Goal: Use online tool/utility: Utilize a website feature to perform a specific function

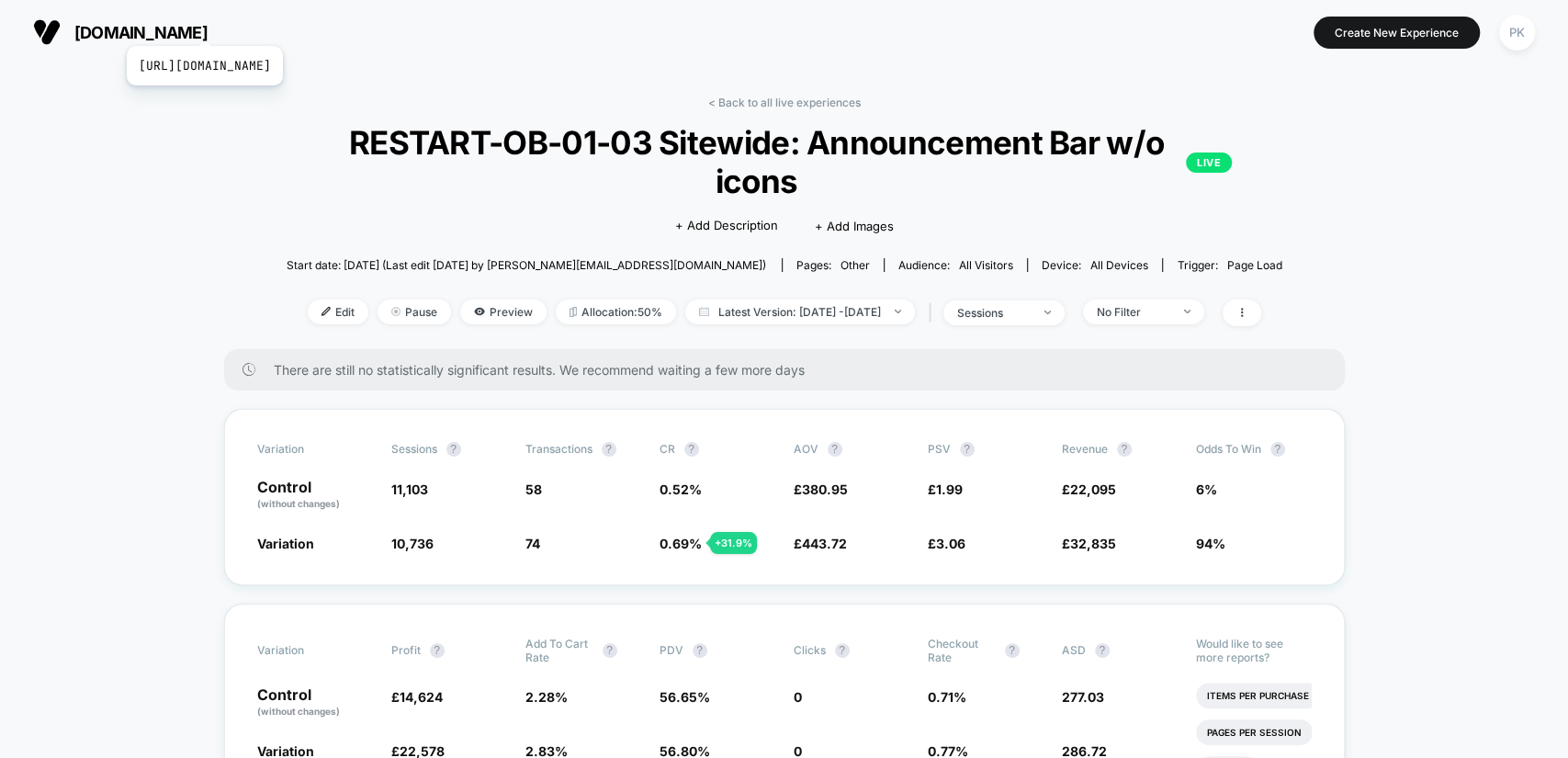
click at [207, 23] on span "[DOMAIN_NAME]" at bounding box center [140, 33] width 133 height 19
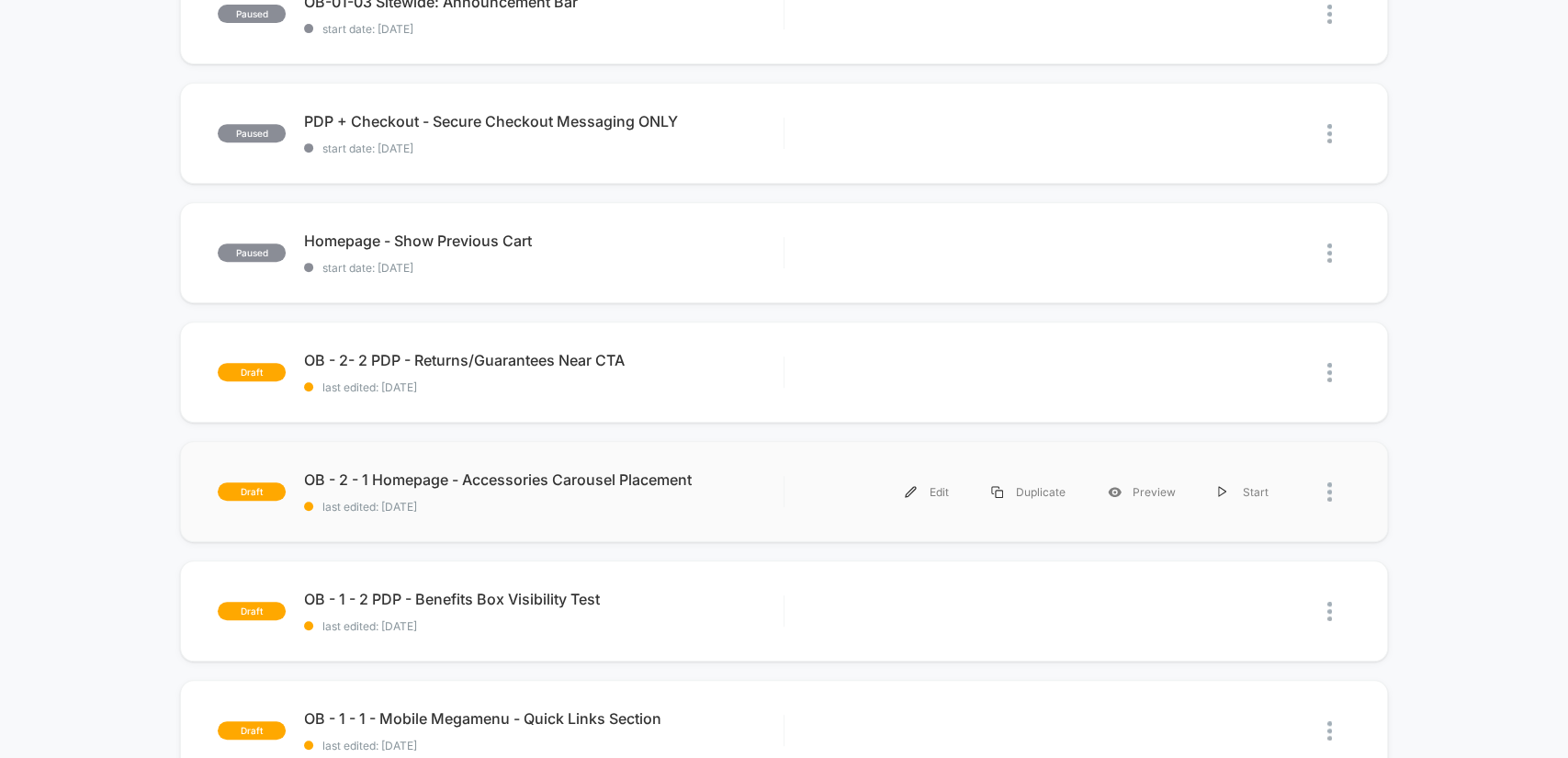
scroll to position [713, 0]
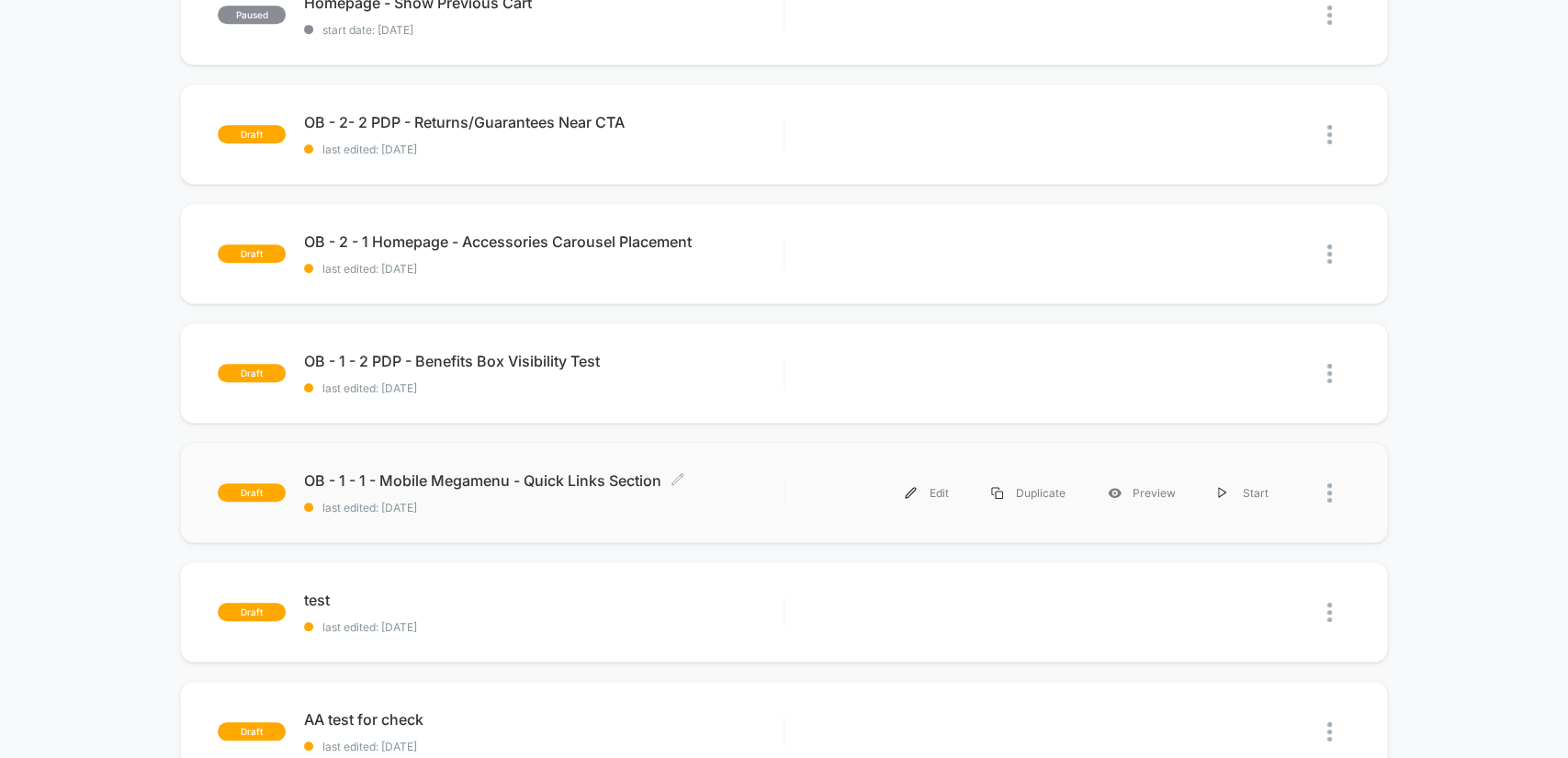
click at [689, 473] on span "OB - 1 - 1 - Mobile Megamenu - Quick Links Section Click to edit experience det…" at bounding box center [543, 480] width 479 height 18
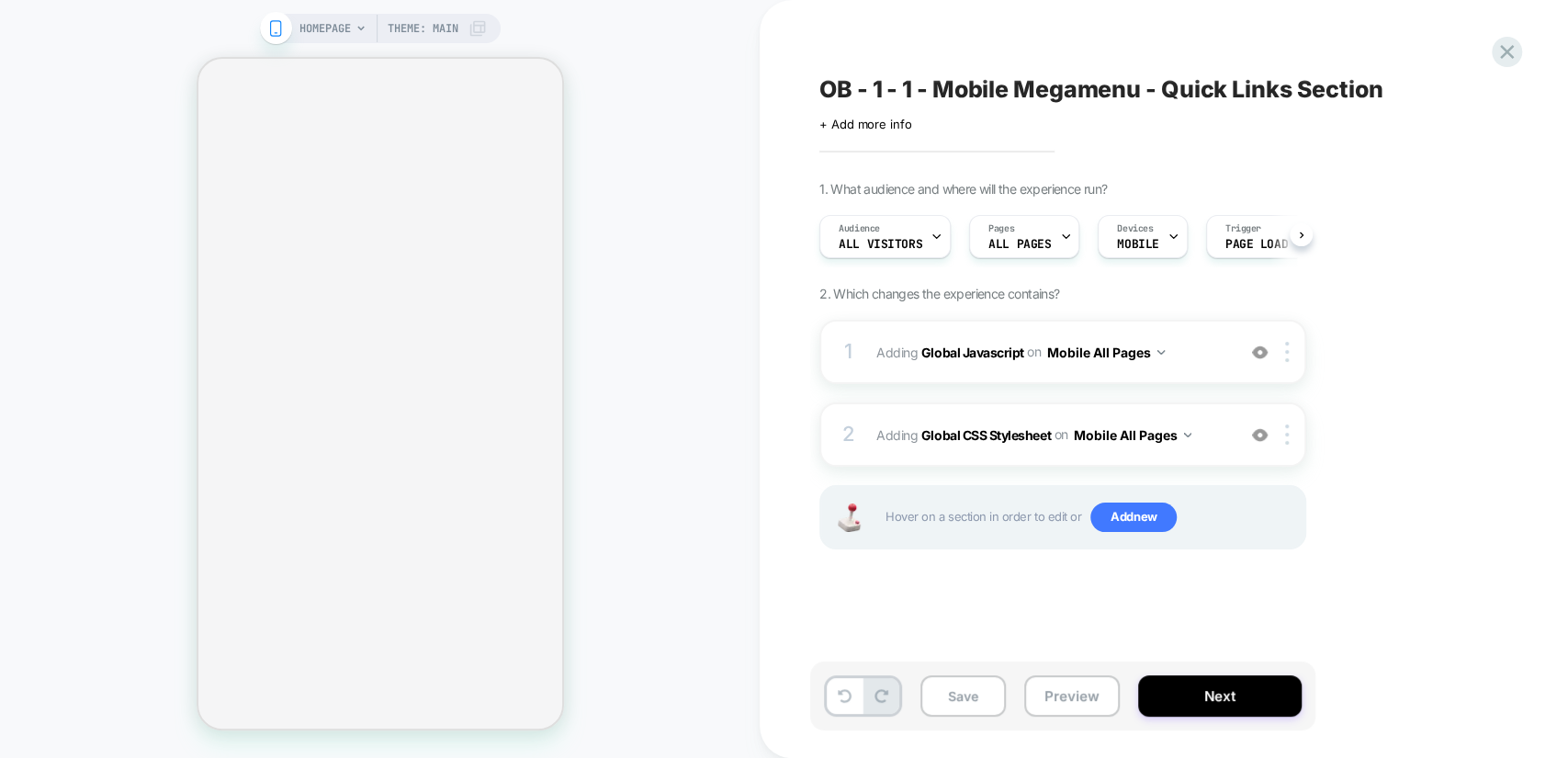
drag, startPoint x: 756, startPoint y: 170, endPoint x: 725, endPoint y: 171, distance: 31.0
click at [753, 170] on div "HOMEPAGE Theme: MAIN" at bounding box center [380, 379] width 759 height 721
click at [718, 169] on div "HOMEPAGE Theme: MAIN" at bounding box center [380, 379] width 759 height 721
click at [663, 163] on div "HOMEPAGE Theme: MAIN" at bounding box center [380, 379] width 759 height 721
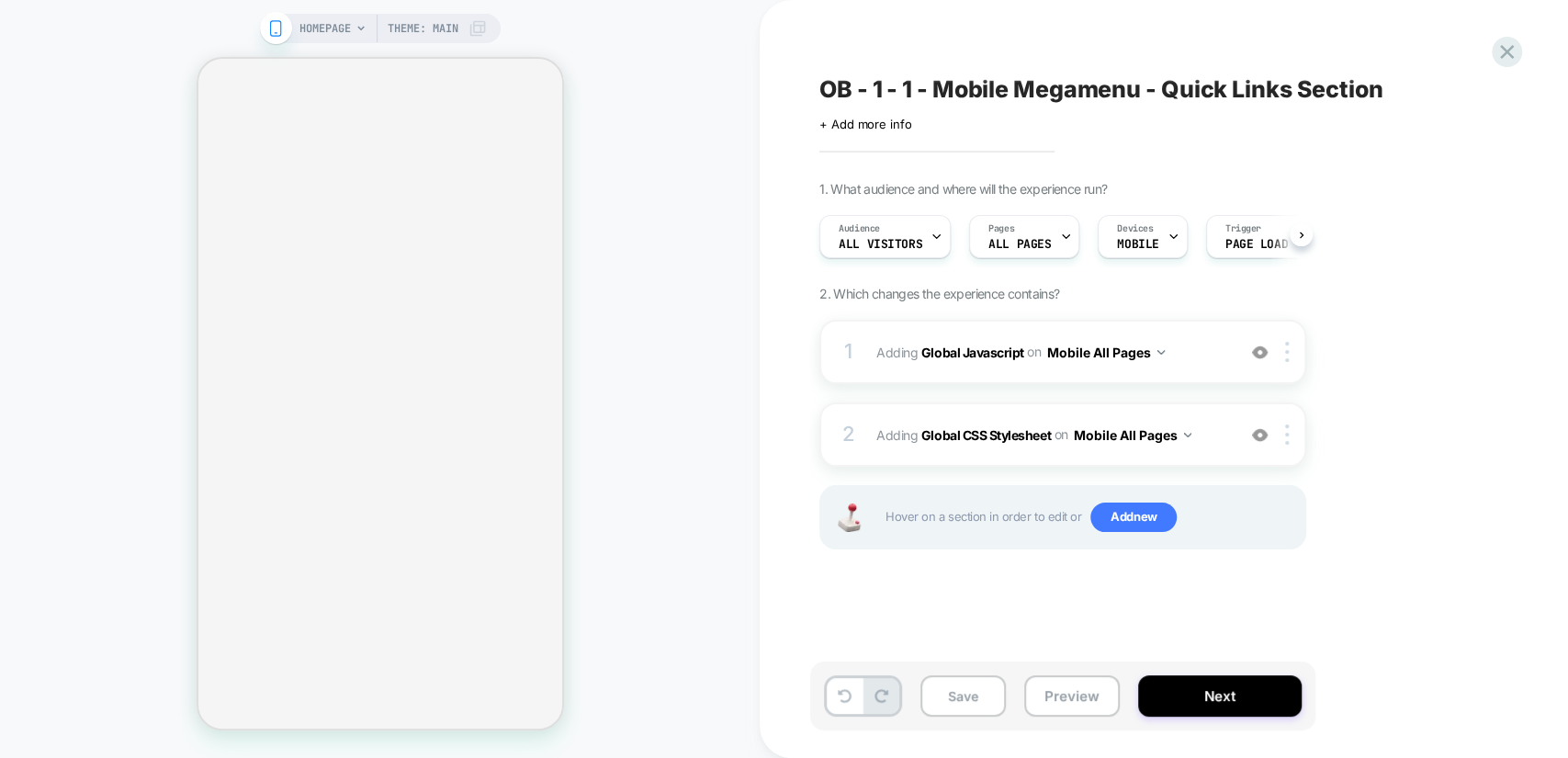
click at [687, 153] on div "HOMEPAGE Theme: MAIN" at bounding box center [380, 379] width 759 height 721
click at [1016, 553] on div "1 Adding Global Javascript on Mobile All Pages Add Before Add After Copy to Des…" at bounding box center [1063, 456] width 487 height 275
click at [1003, 588] on div "1 Adding Global Javascript on Mobile All Pages Add Before Add After Copy to Des…" at bounding box center [1063, 456] width 487 height 275
click at [643, 468] on div "HOMEPAGE Theme: MAIN" at bounding box center [380, 379] width 759 height 721
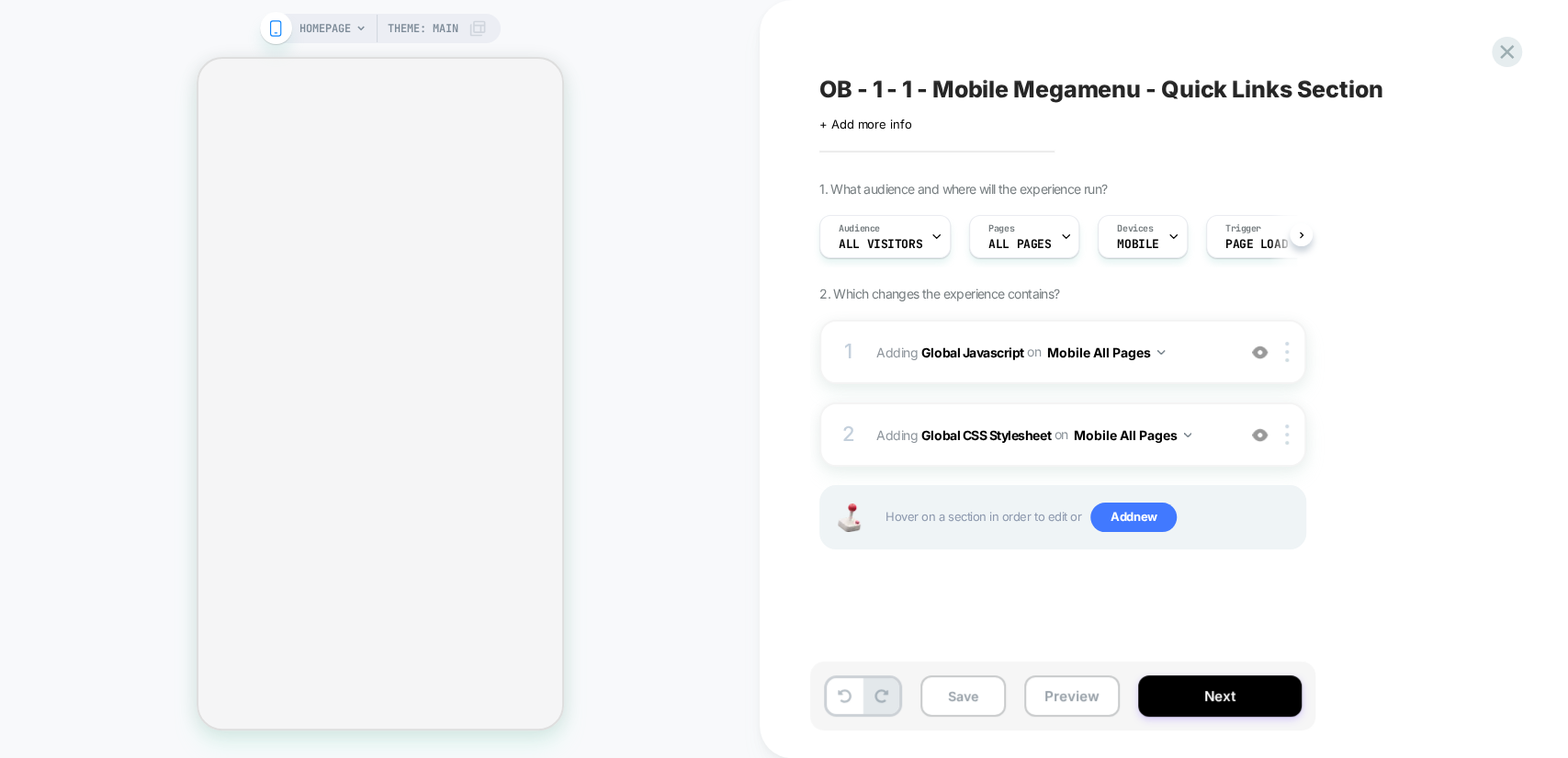
click at [643, 468] on div "HOMEPAGE Theme: MAIN" at bounding box center [380, 379] width 759 height 721
click at [643, 466] on div "HOMEPAGE Theme: MAIN" at bounding box center [380, 379] width 759 height 721
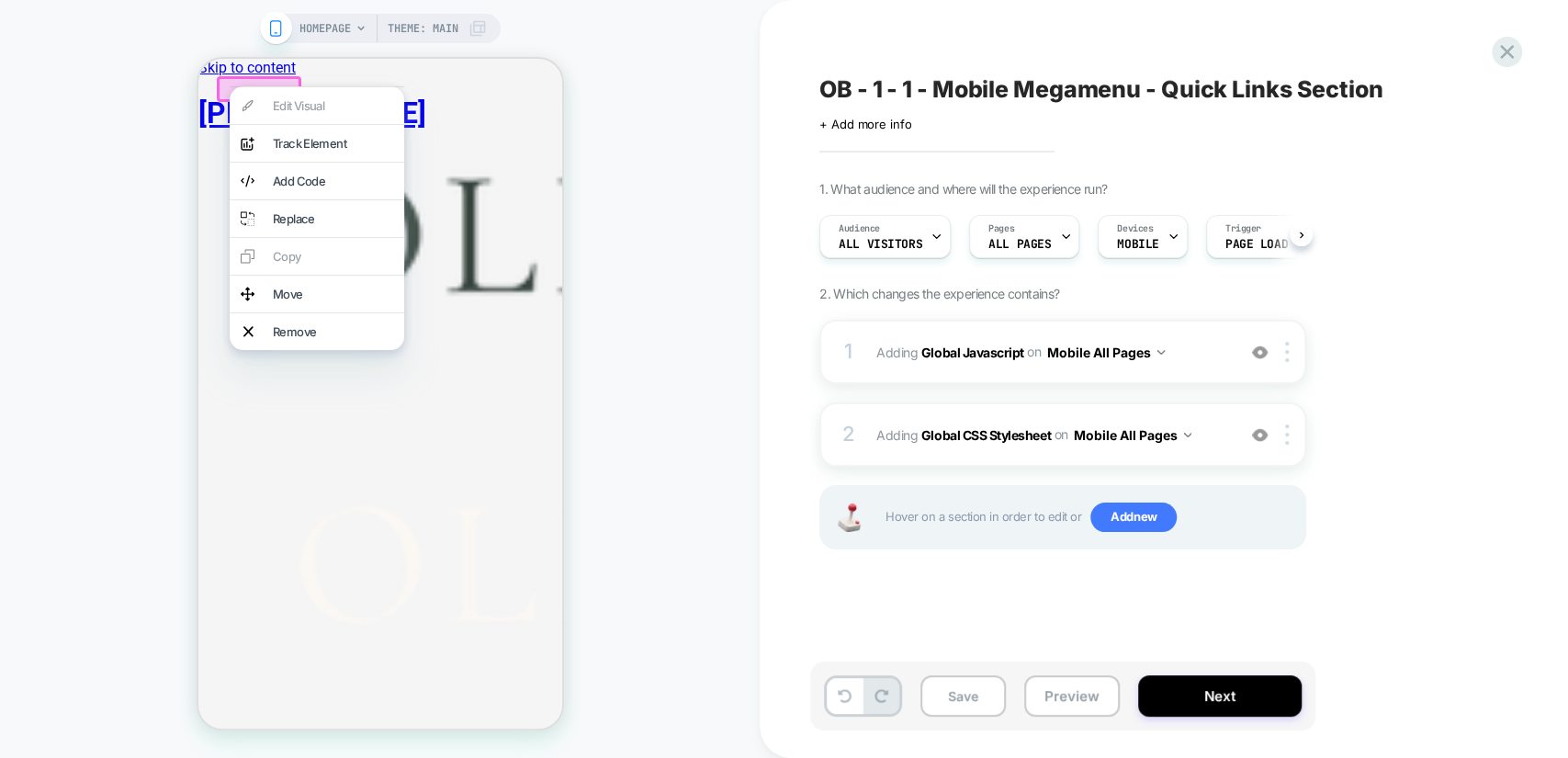
click at [182, 38] on div "HOMEPAGE Theme: MAIN" at bounding box center [380, 379] width 759 height 721
click at [202, 42] on div "HOMEPAGE Theme: MAIN" at bounding box center [380, 379] width 759 height 721
click at [1069, 704] on button "Preview" at bounding box center [1072, 696] width 95 height 41
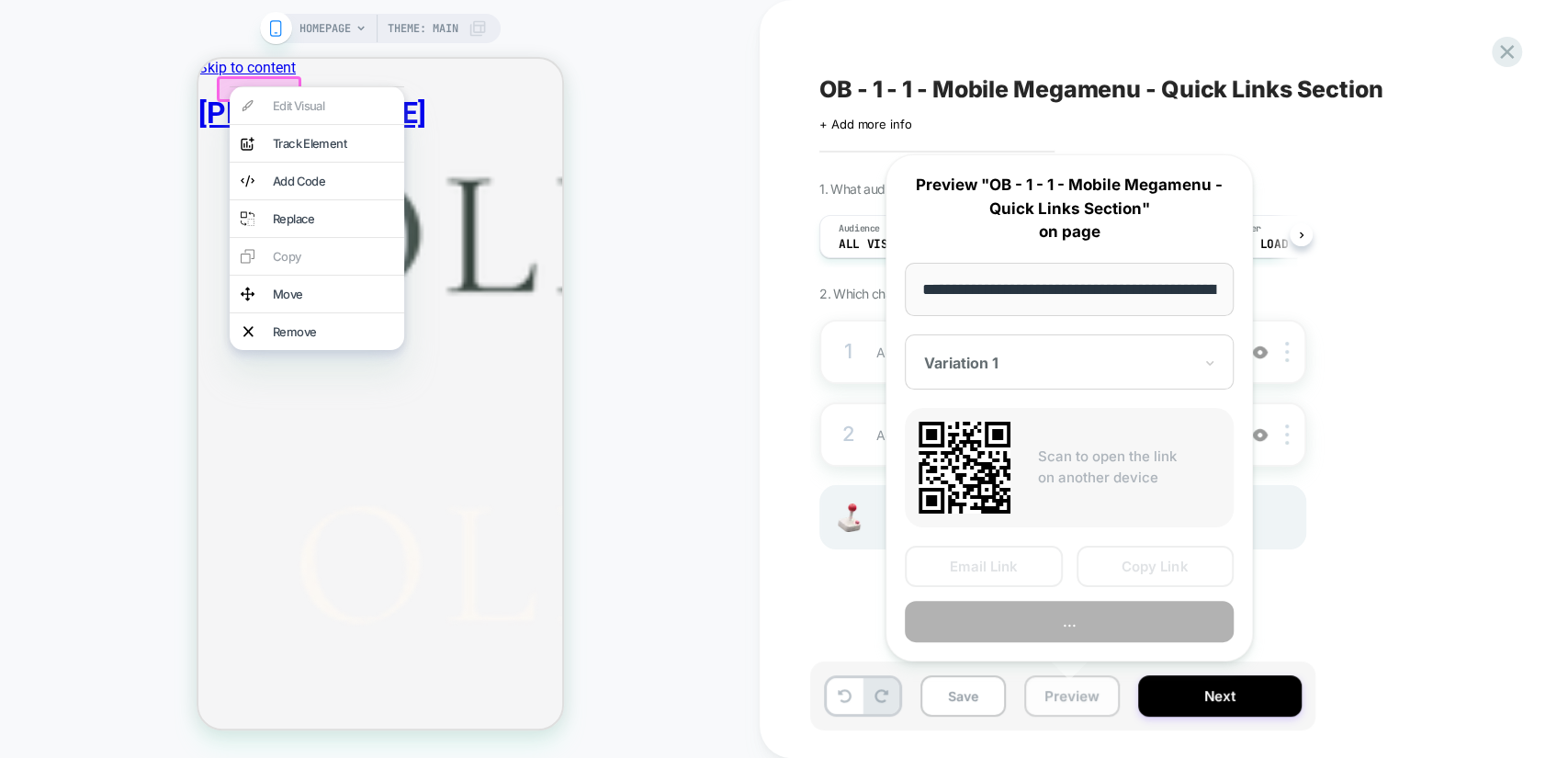
scroll to position [0, 122]
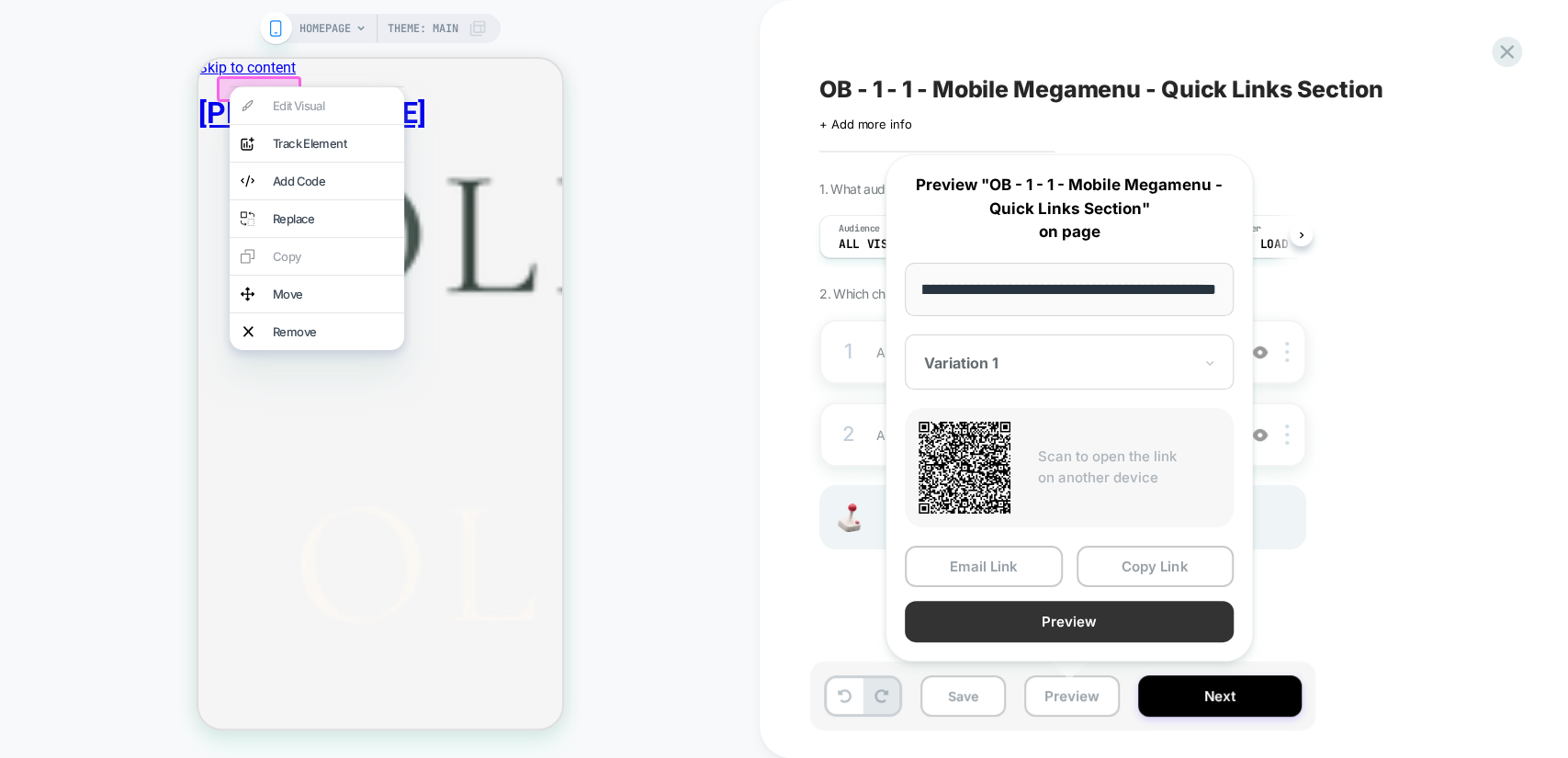
click at [1045, 624] on button "Preview" at bounding box center [1070, 621] width 329 height 41
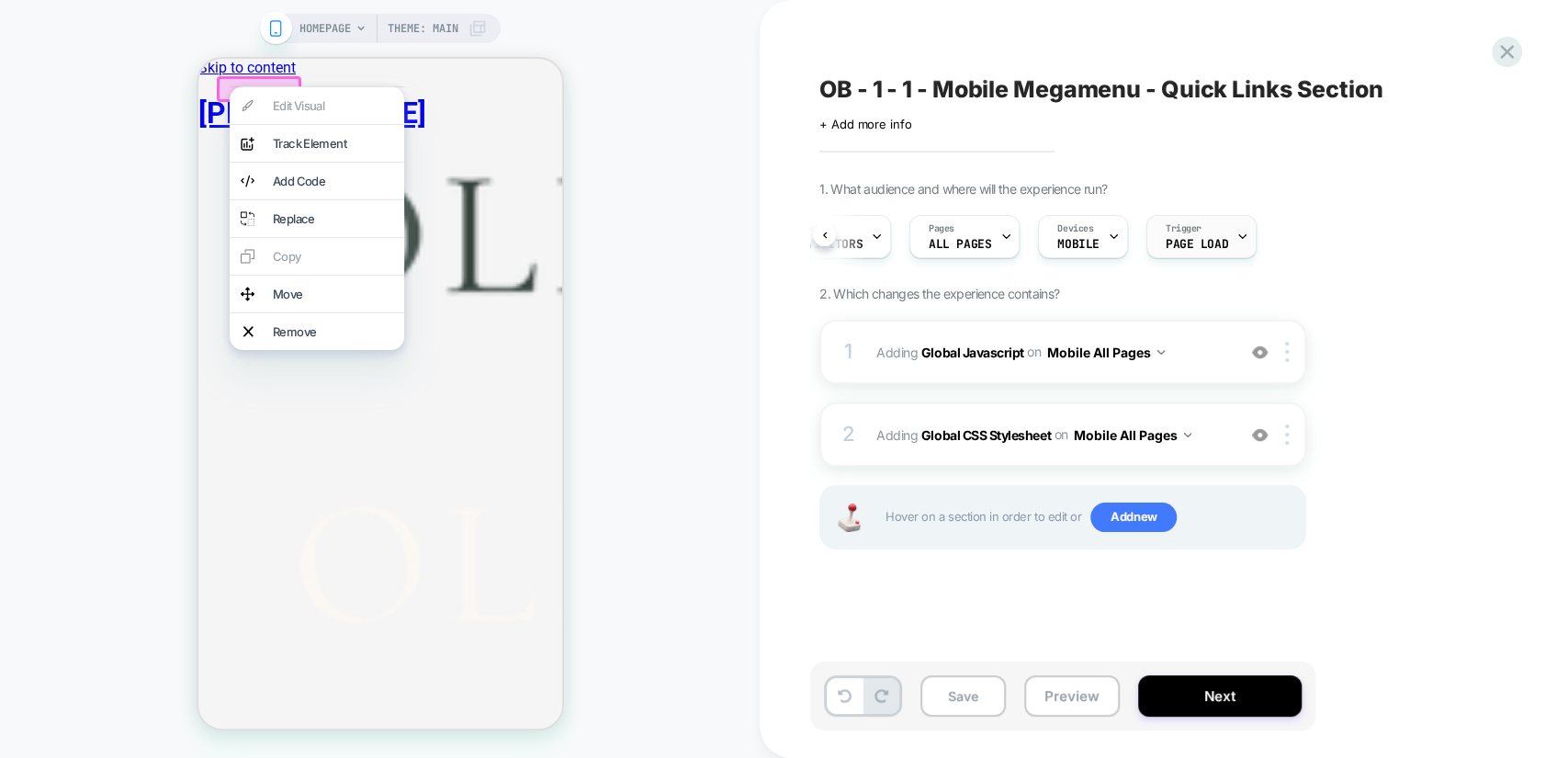
scroll to position [0, 75]
click at [971, 704] on button "Save" at bounding box center [964, 696] width 86 height 41
click at [1198, 693] on button "Next" at bounding box center [1220, 696] width 164 height 41
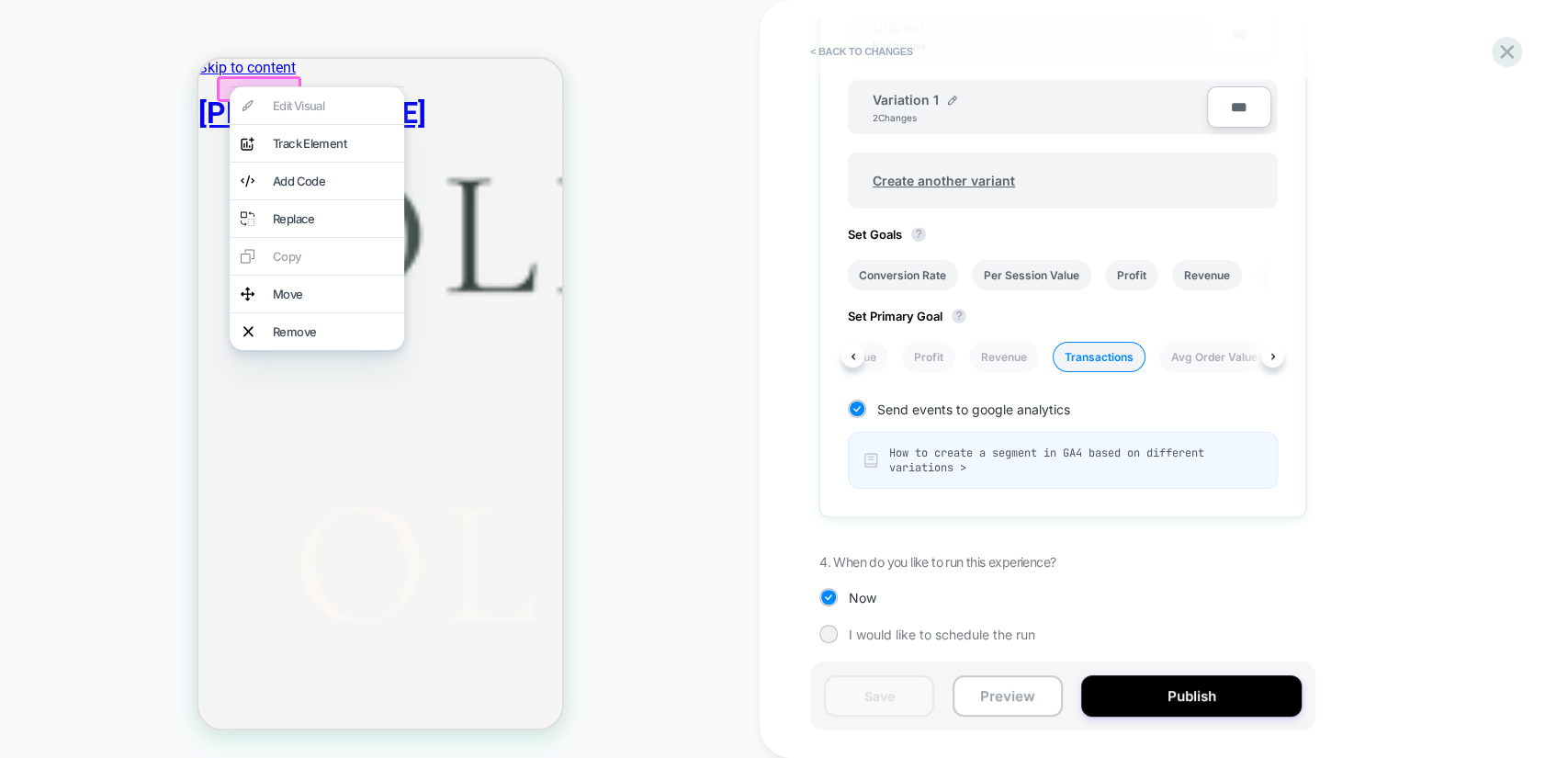
scroll to position [0, 232]
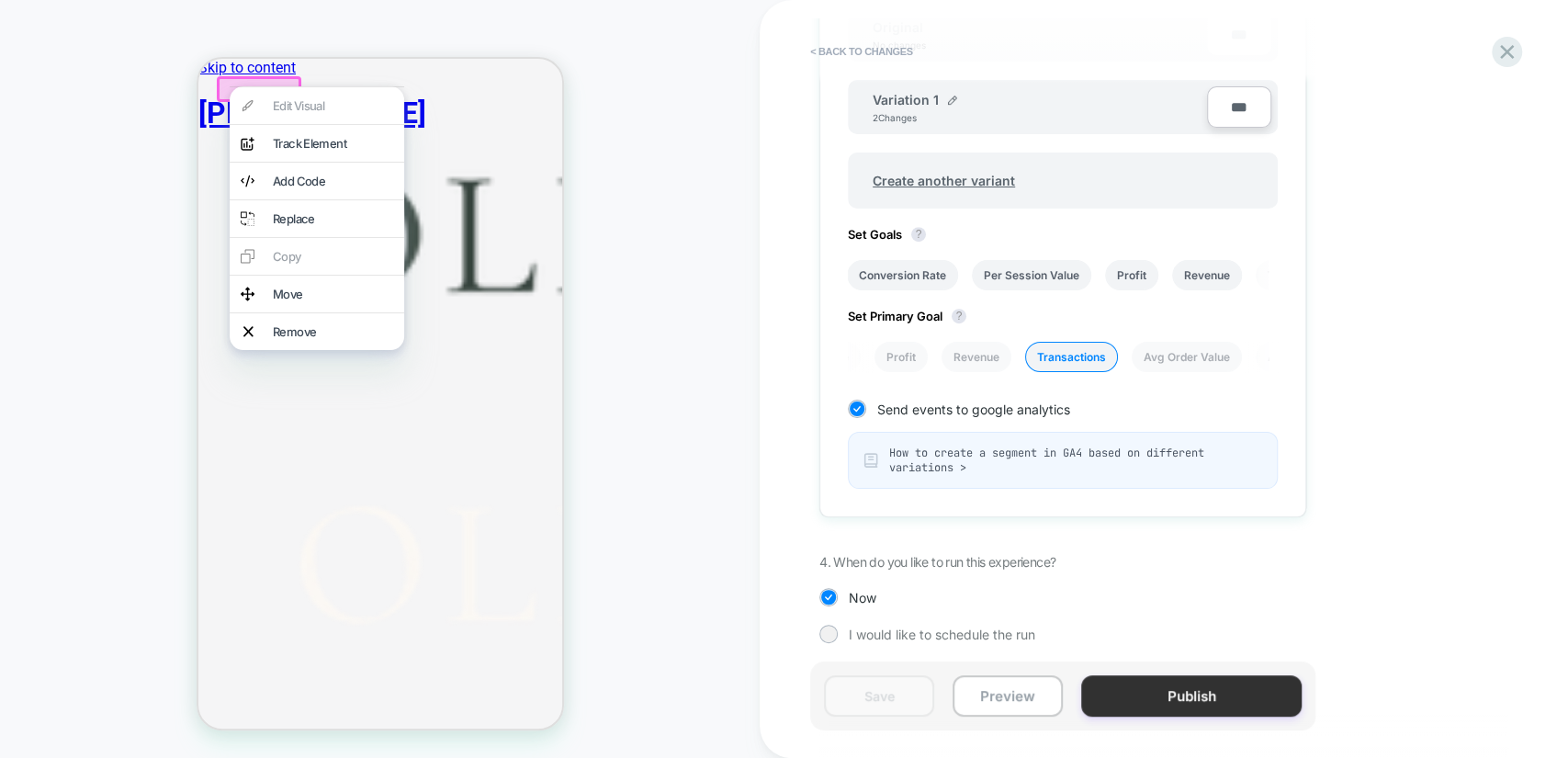
click at [1197, 696] on button "Publish" at bounding box center [1191, 696] width 220 height 41
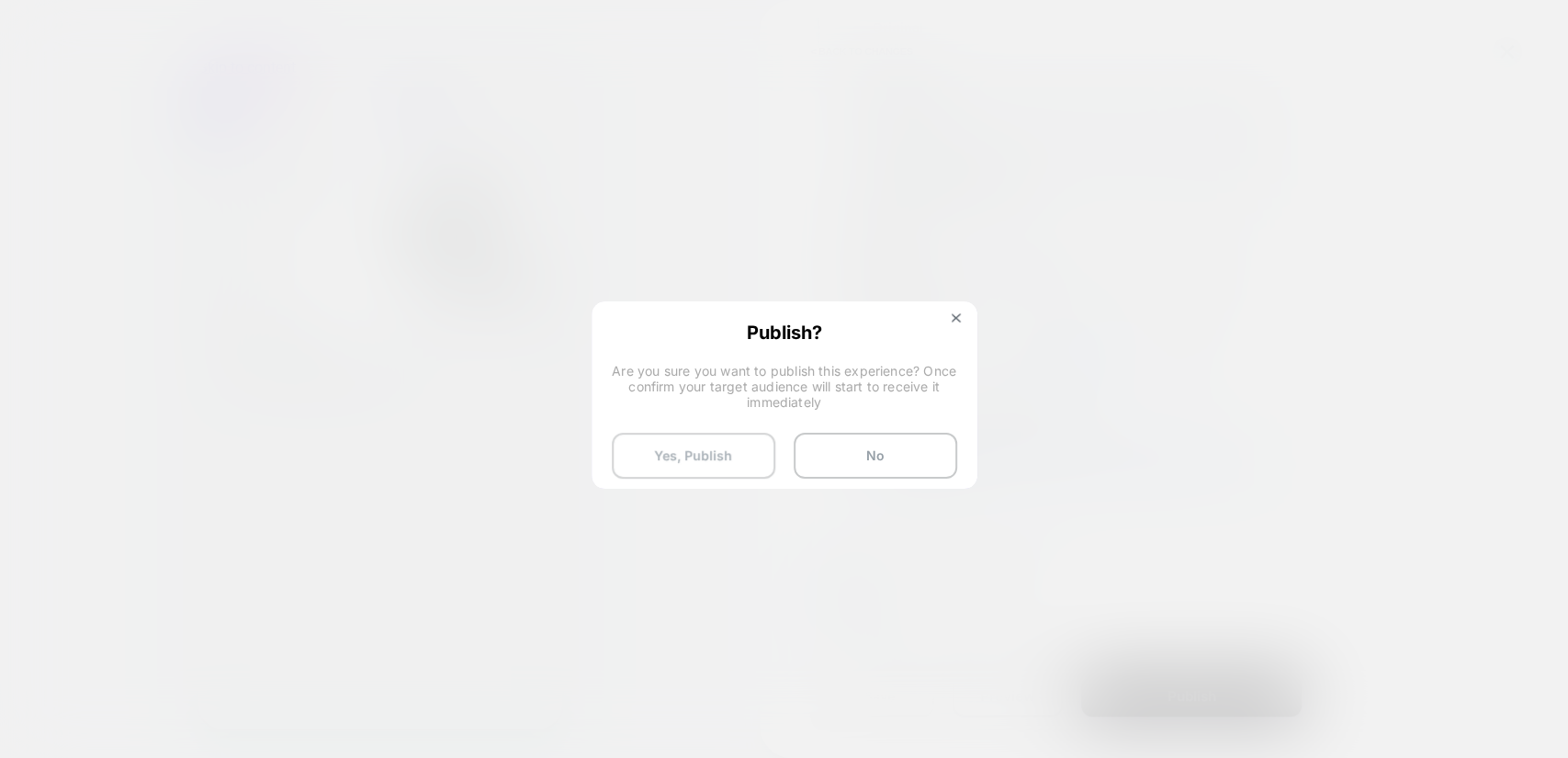
click at [743, 461] on button "Yes, Publish" at bounding box center [694, 454] width 164 height 46
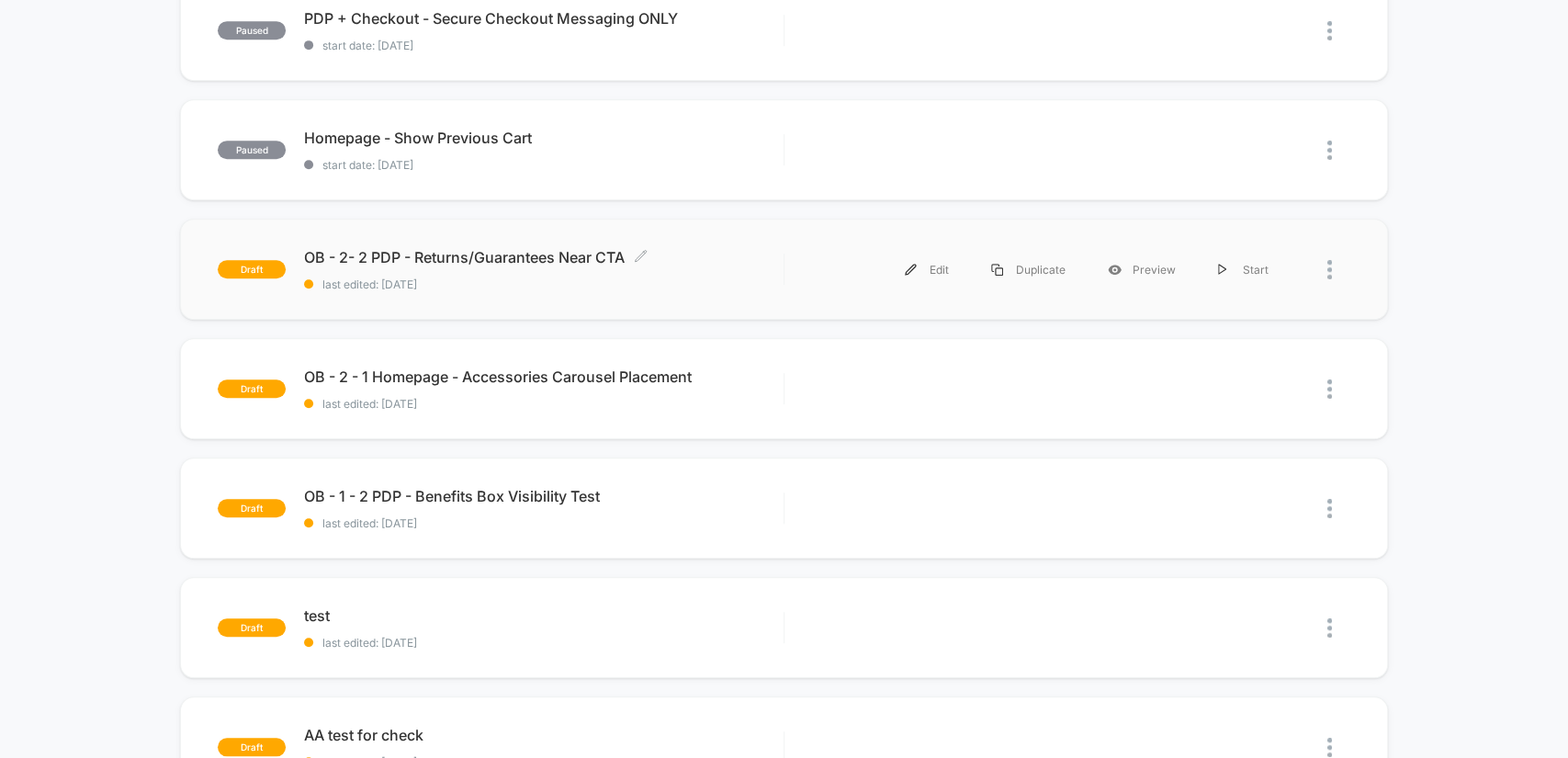
scroll to position [713, 0]
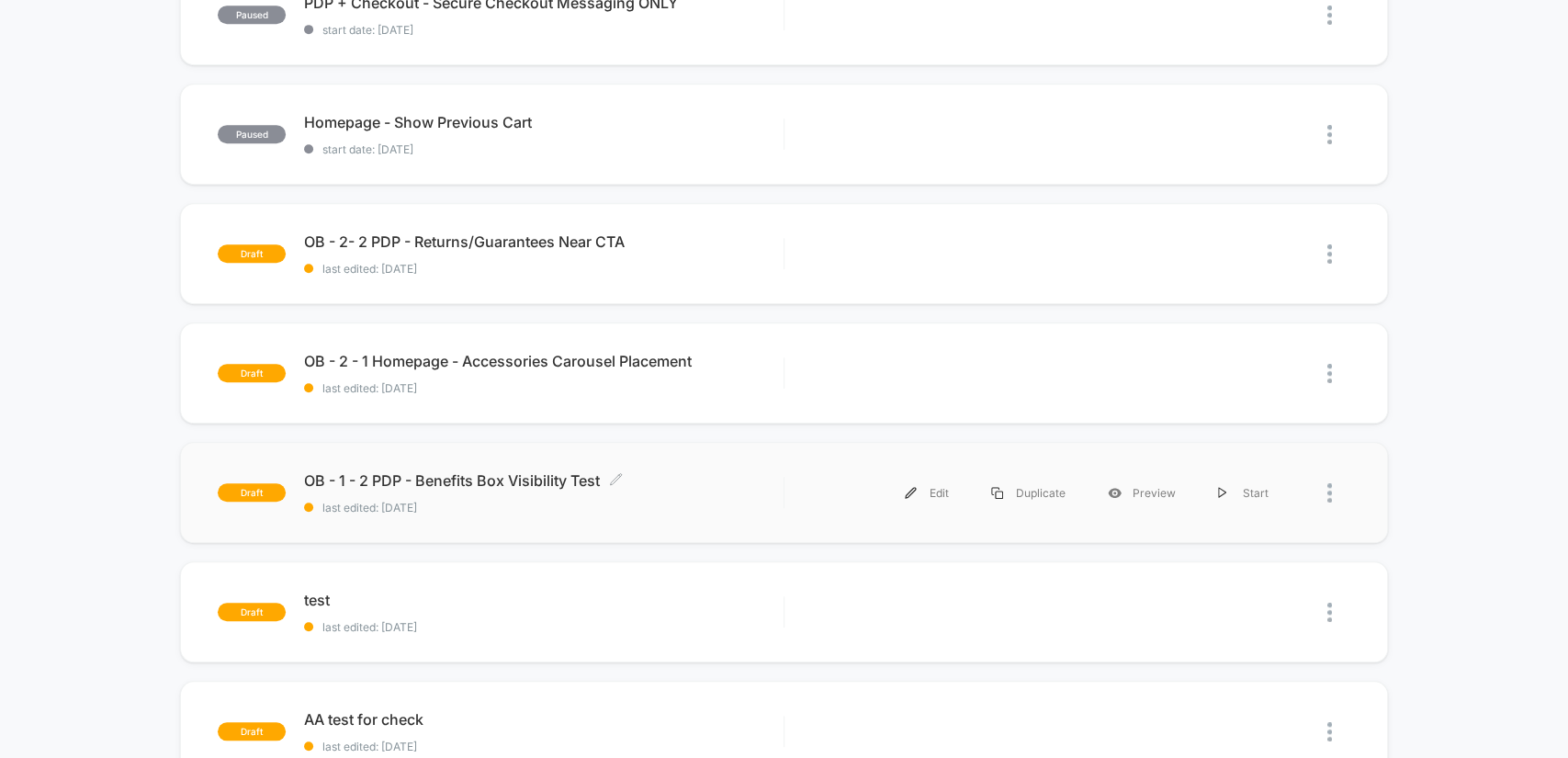
click at [700, 494] on div "OB - 1 - 2 PDP - Benefits Box Visibility Test Click to edit experience details …" at bounding box center [543, 492] width 479 height 43
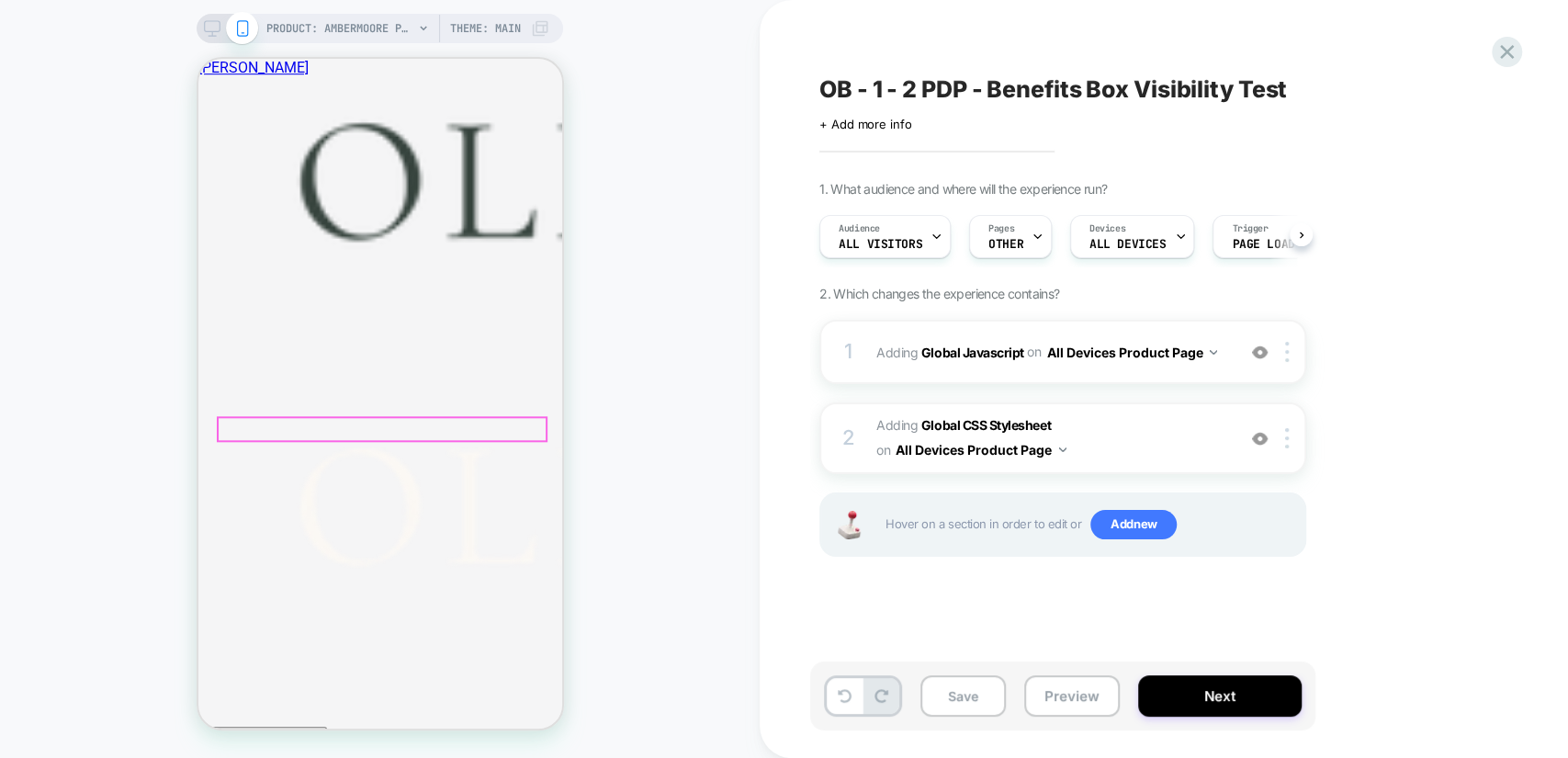
scroll to position [953, 0]
click at [1191, 418] on span "Adding Global CSS Stylesheet on All Devices Product Page" at bounding box center [1051, 438] width 350 height 50
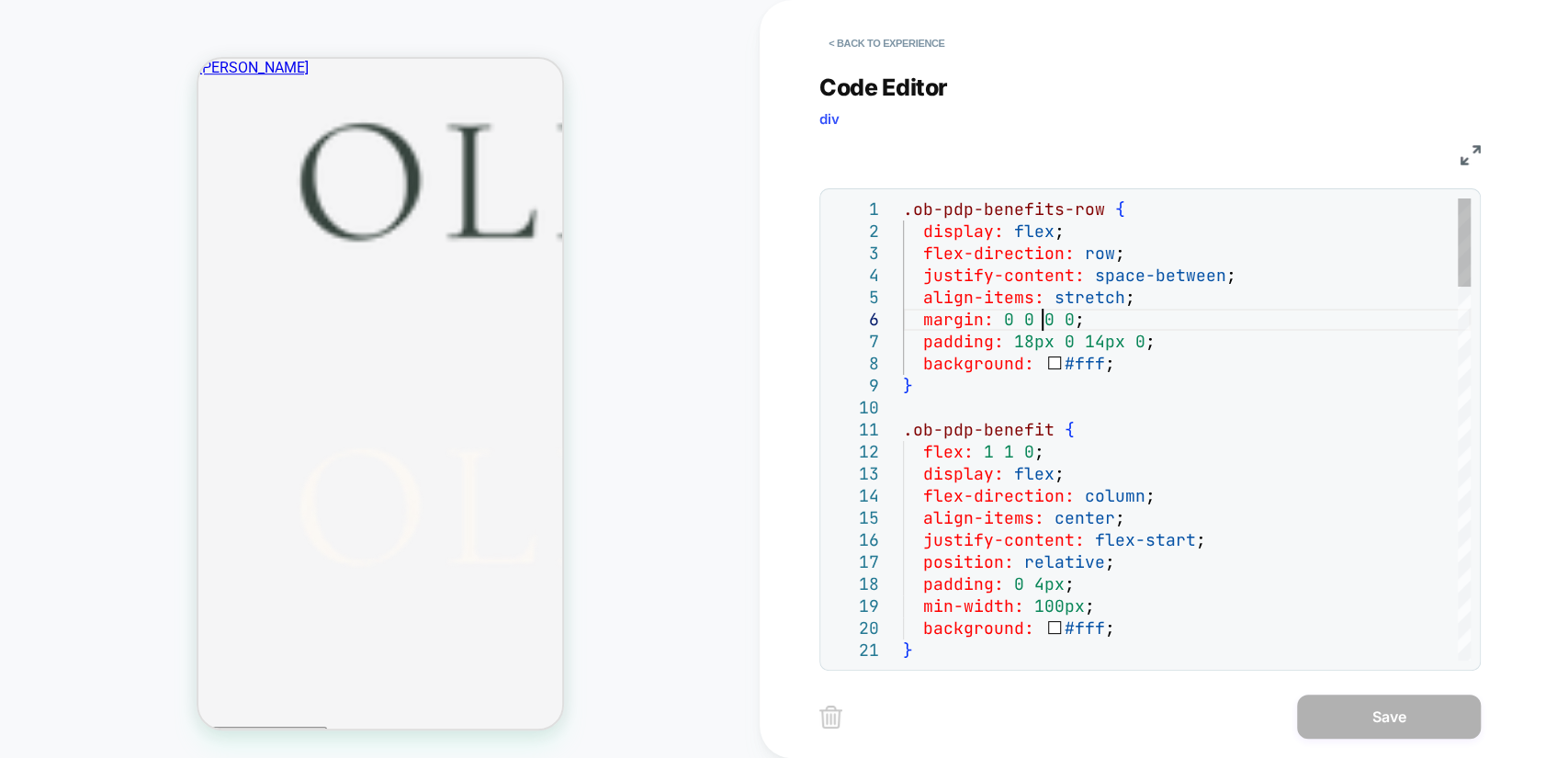
scroll to position [0, 0]
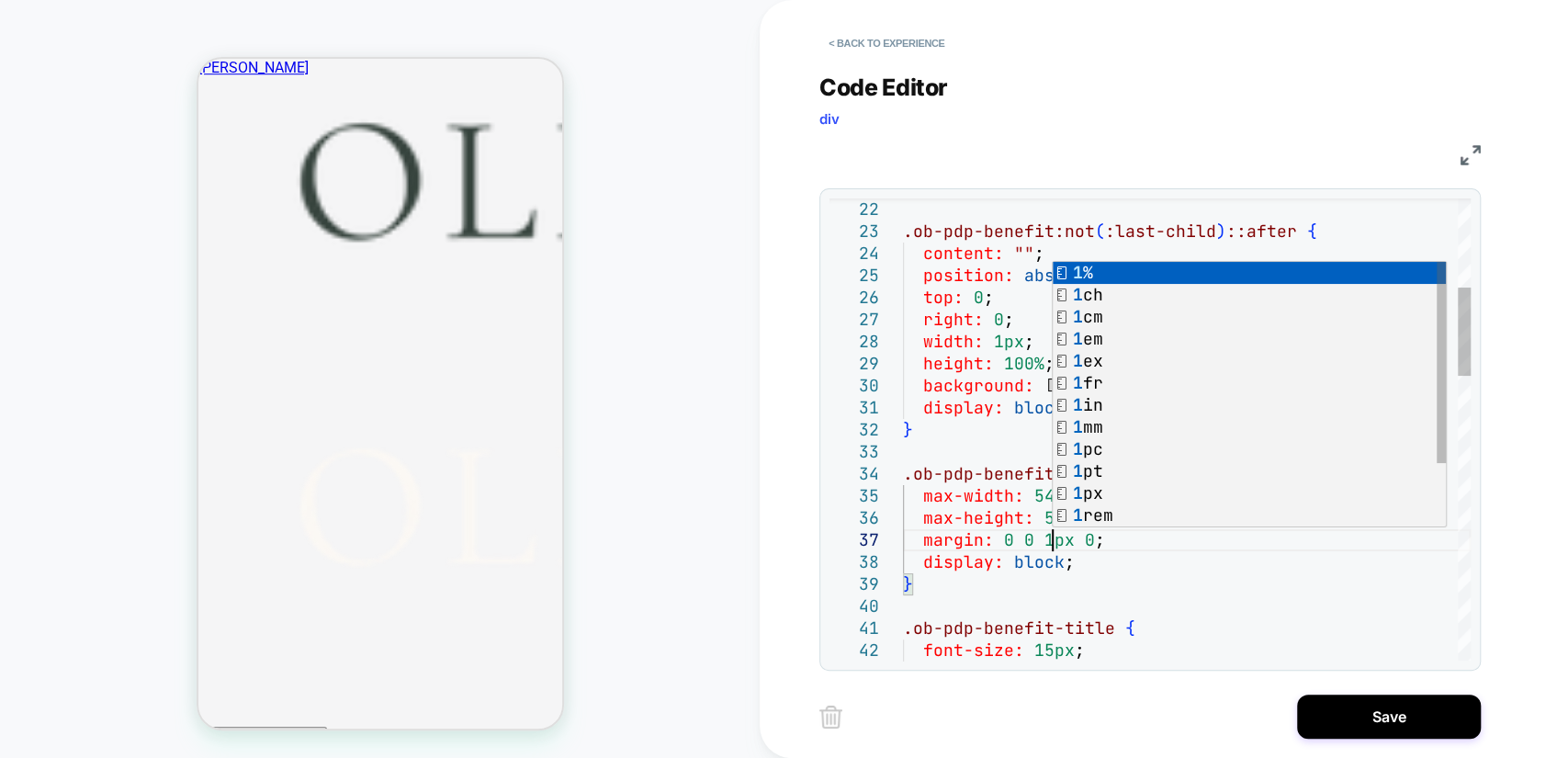
scroll to position [131, 157]
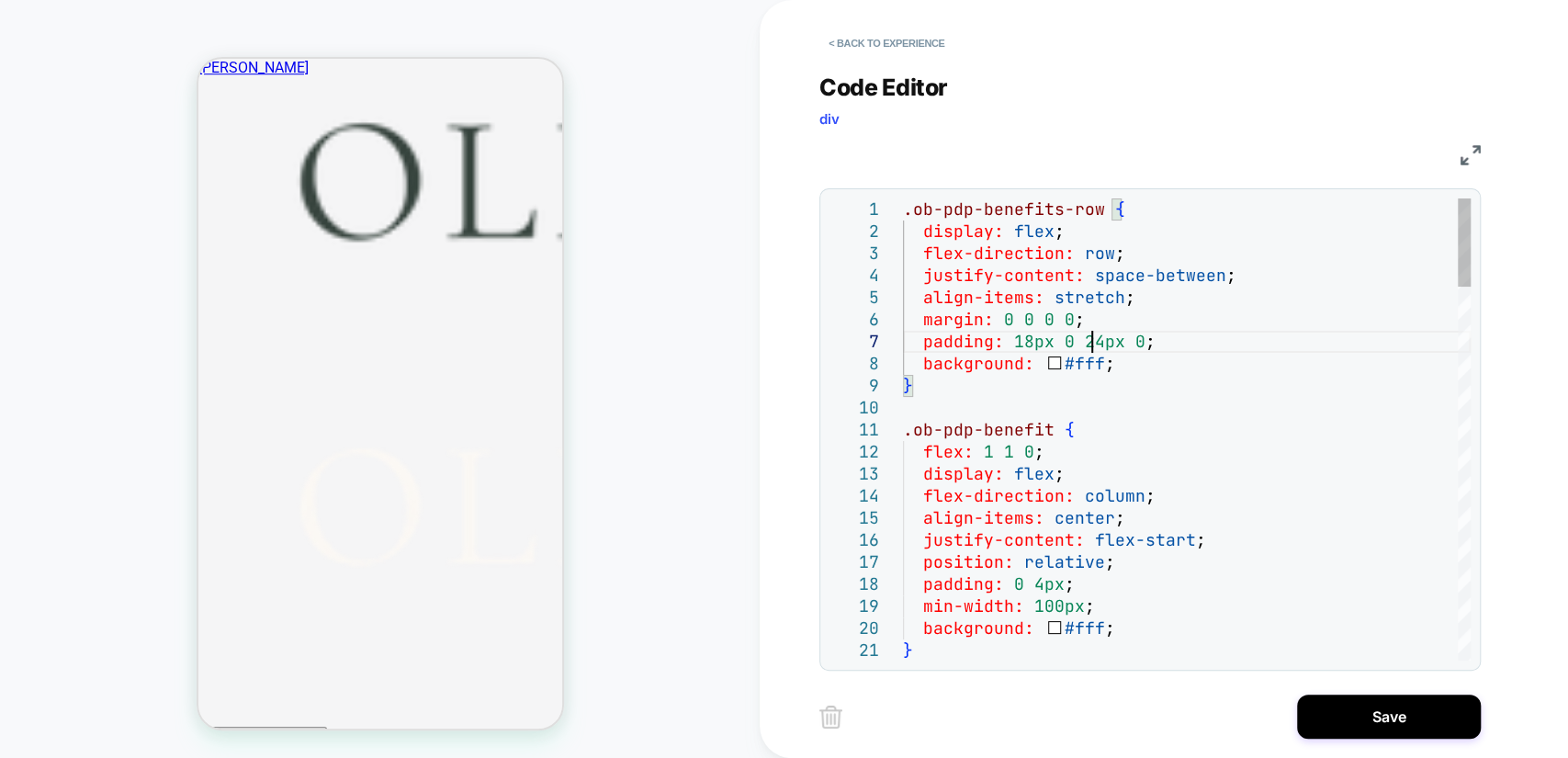
scroll to position [131, 187]
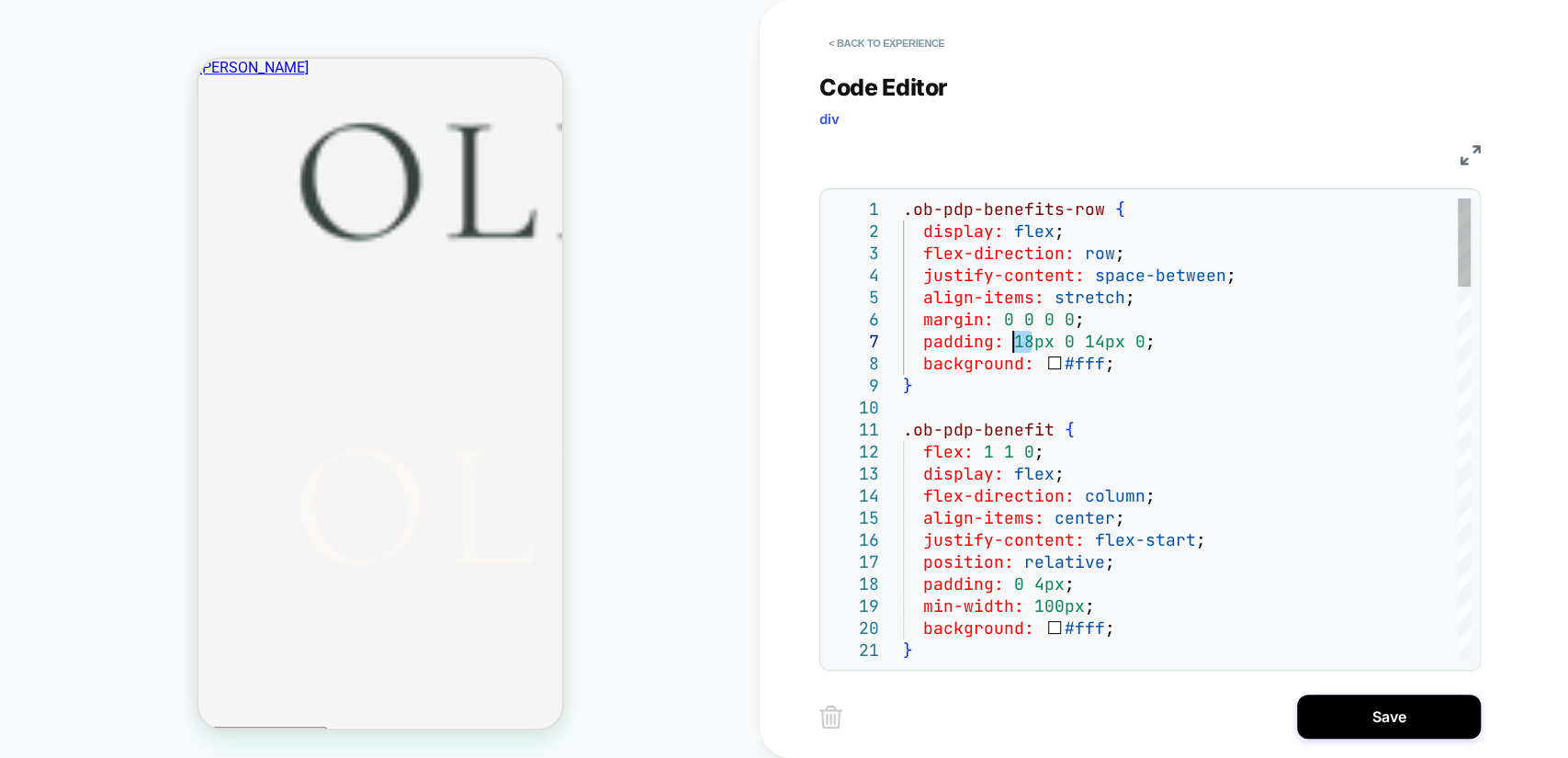
drag, startPoint x: 1030, startPoint y: 341, endPoint x: 1012, endPoint y: 338, distance: 18.2
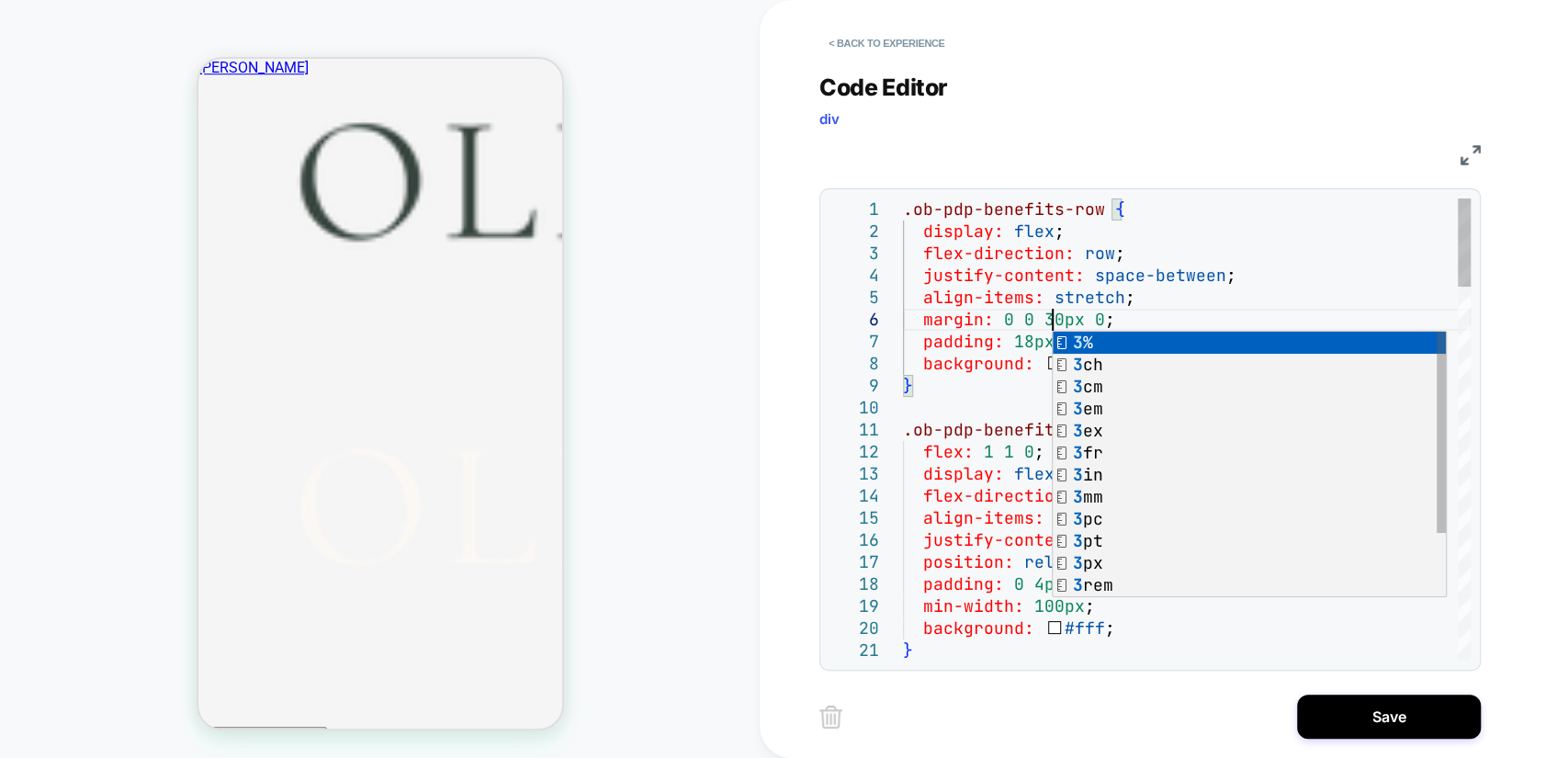
scroll to position [131, 149]
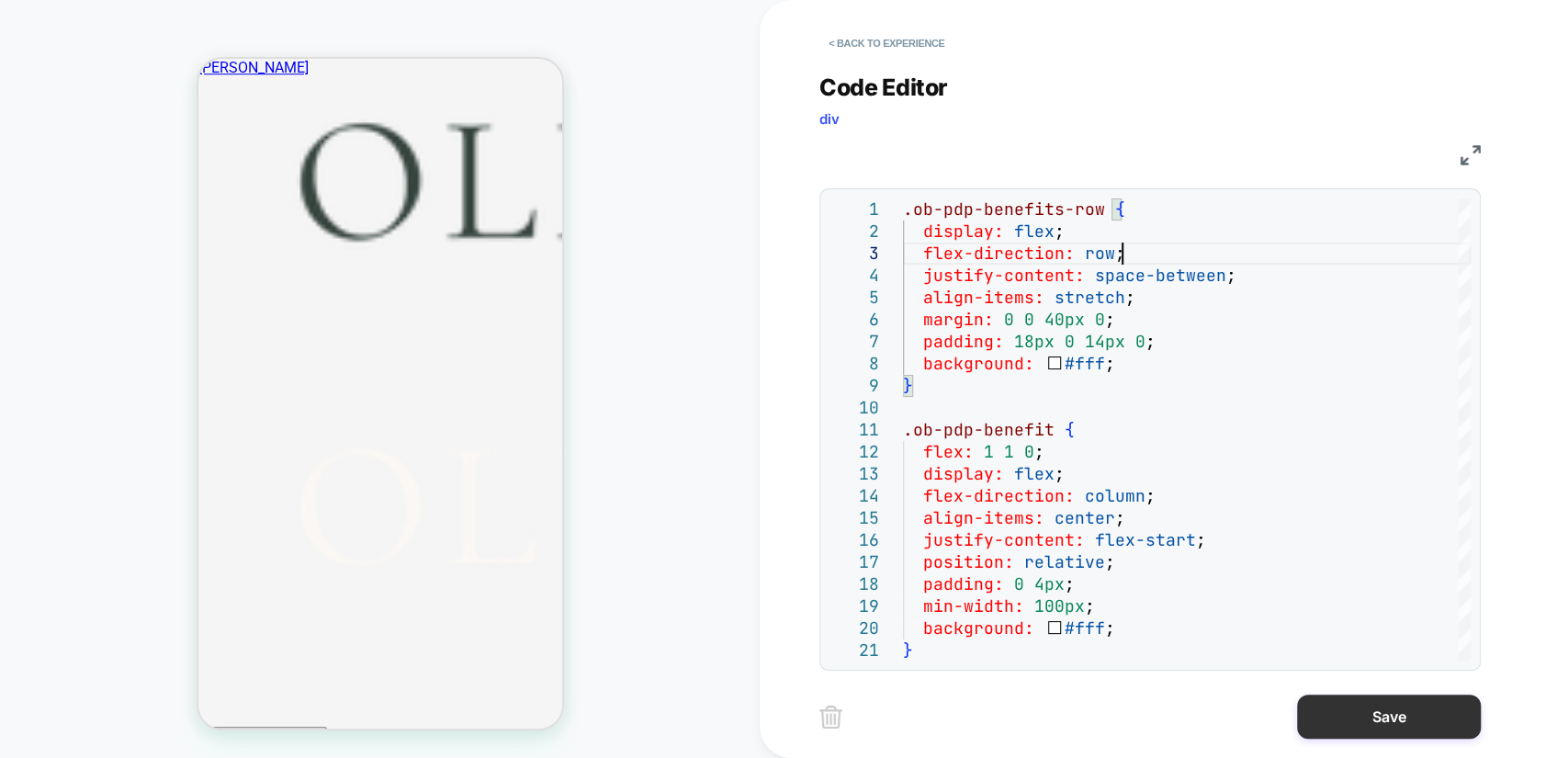
type textarea "**********"
click at [1370, 717] on button "Save" at bounding box center [1389, 715] width 184 height 44
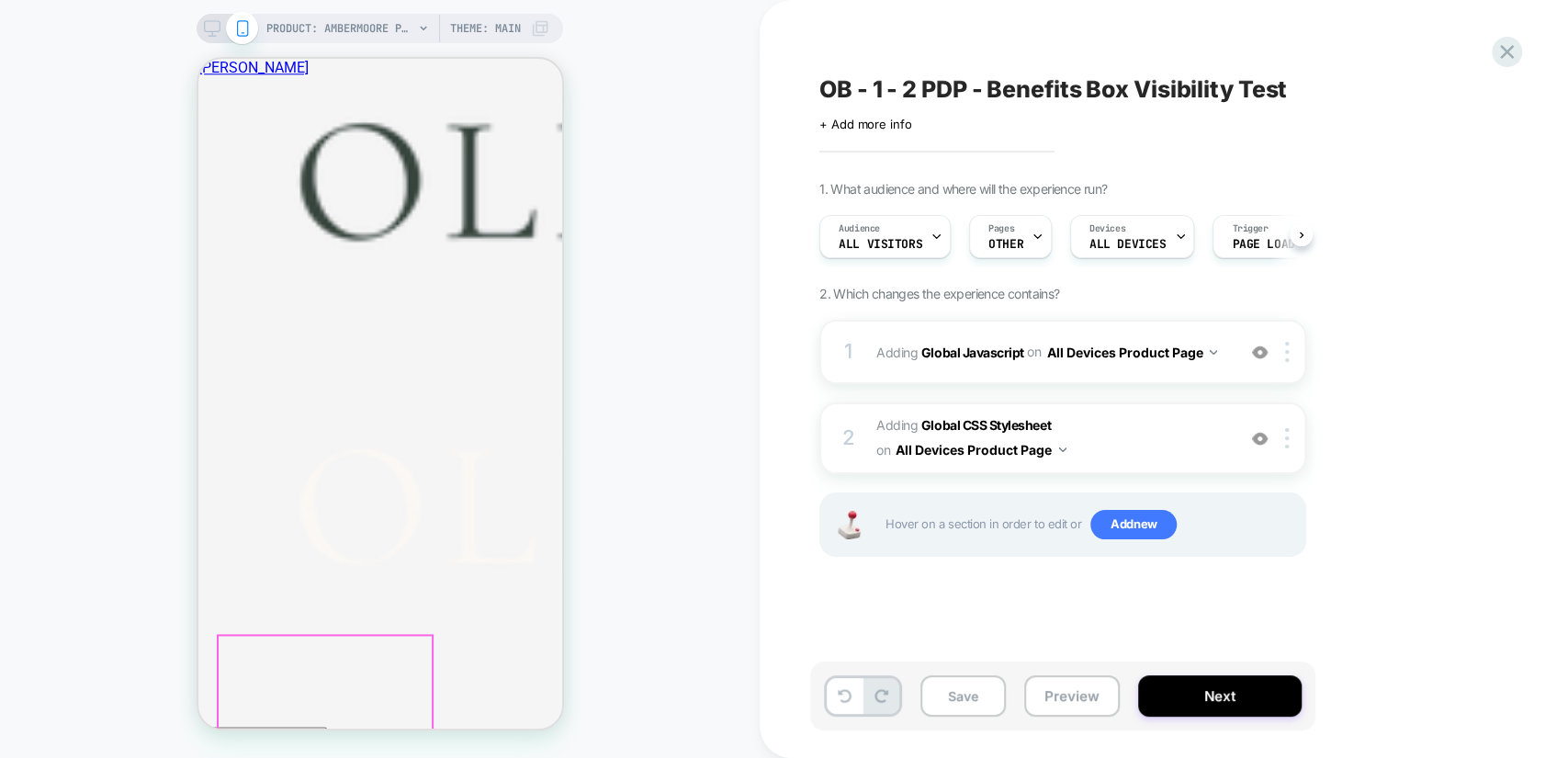
scroll to position [953, 0]
click at [970, 689] on button "Save" at bounding box center [964, 696] width 86 height 41
click at [1079, 699] on button "Preview" at bounding box center [1072, 696] width 95 height 41
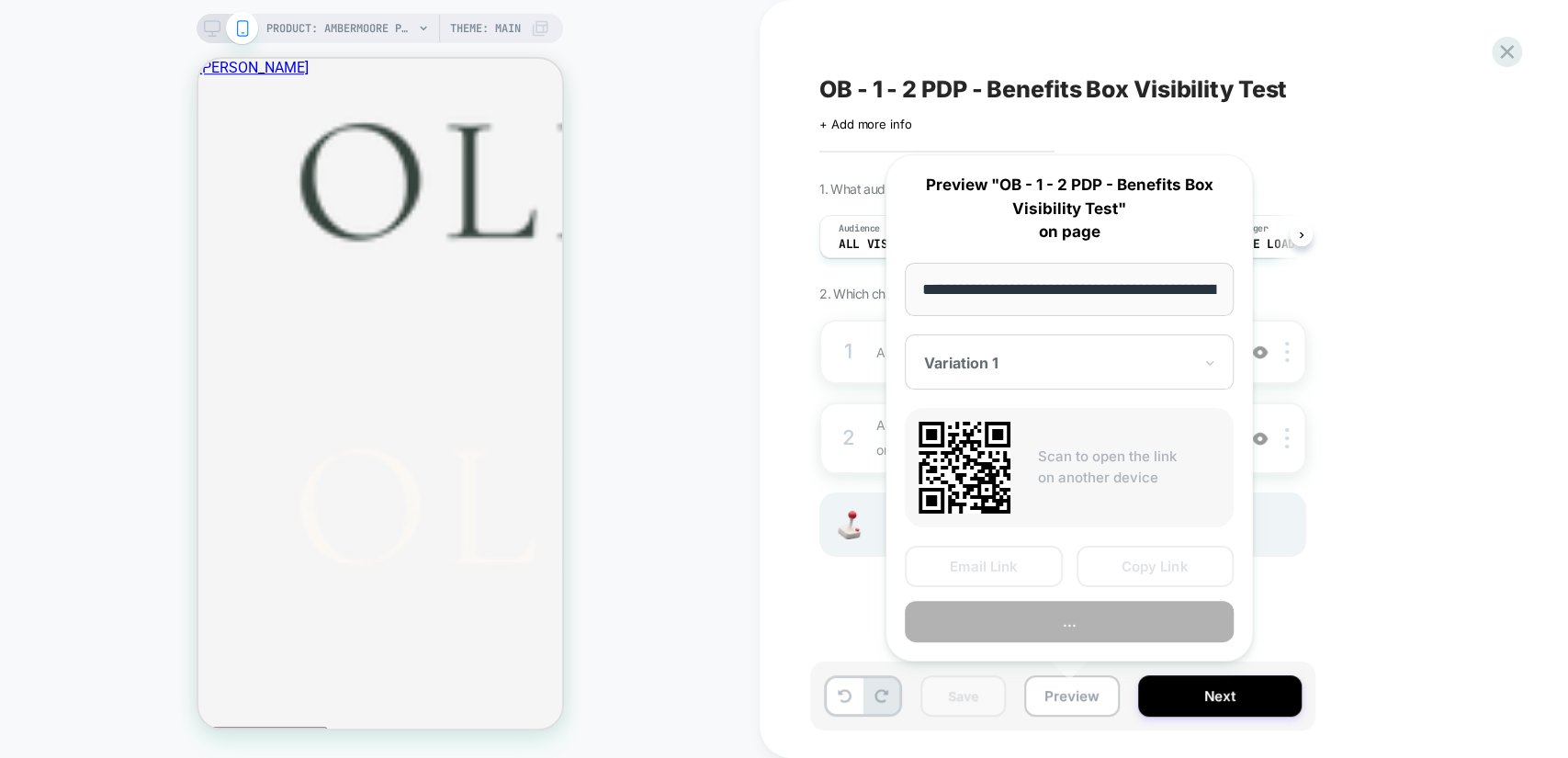
scroll to position [0, 452]
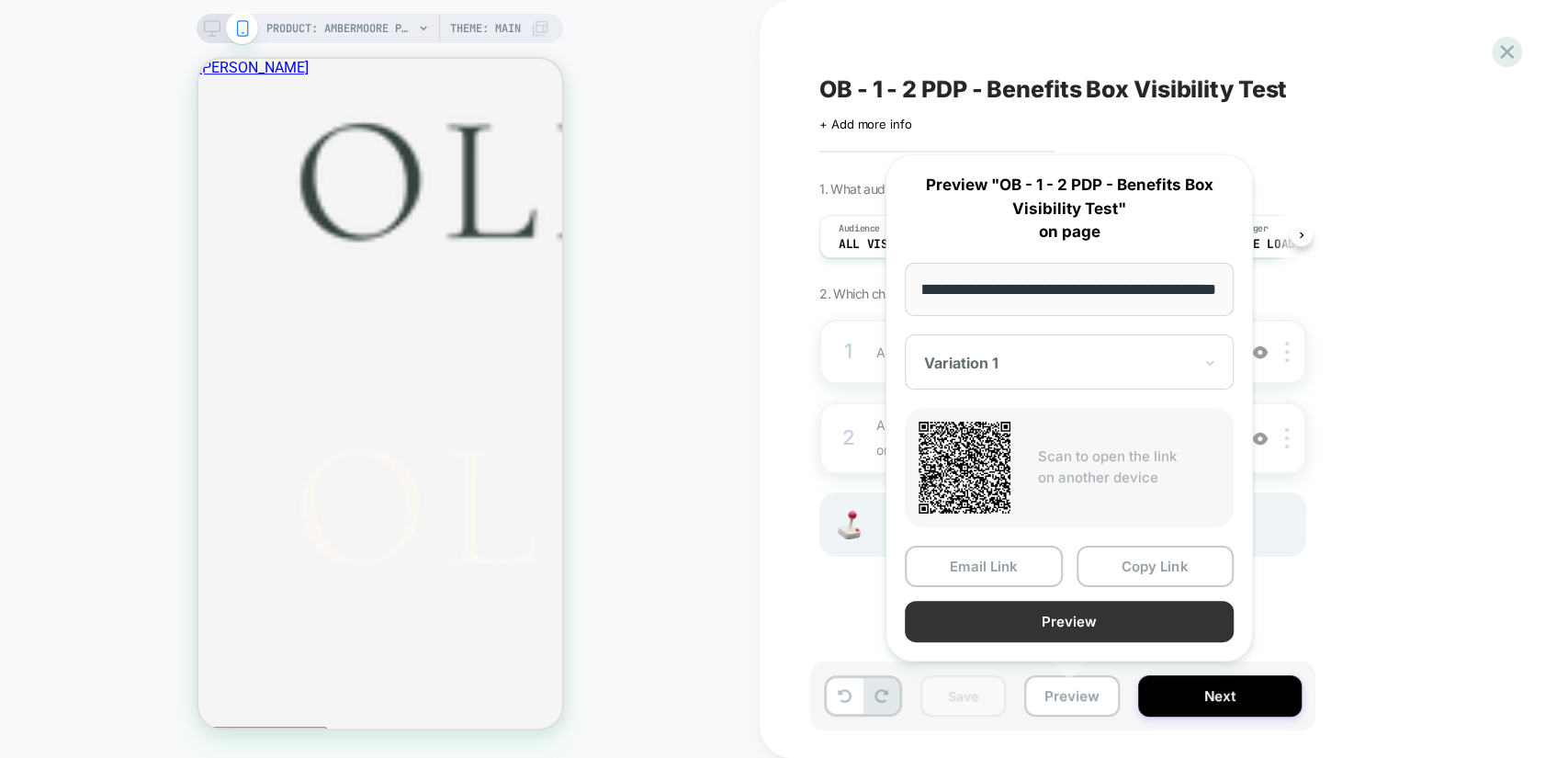
click at [1078, 609] on button "Preview" at bounding box center [1070, 621] width 329 height 41
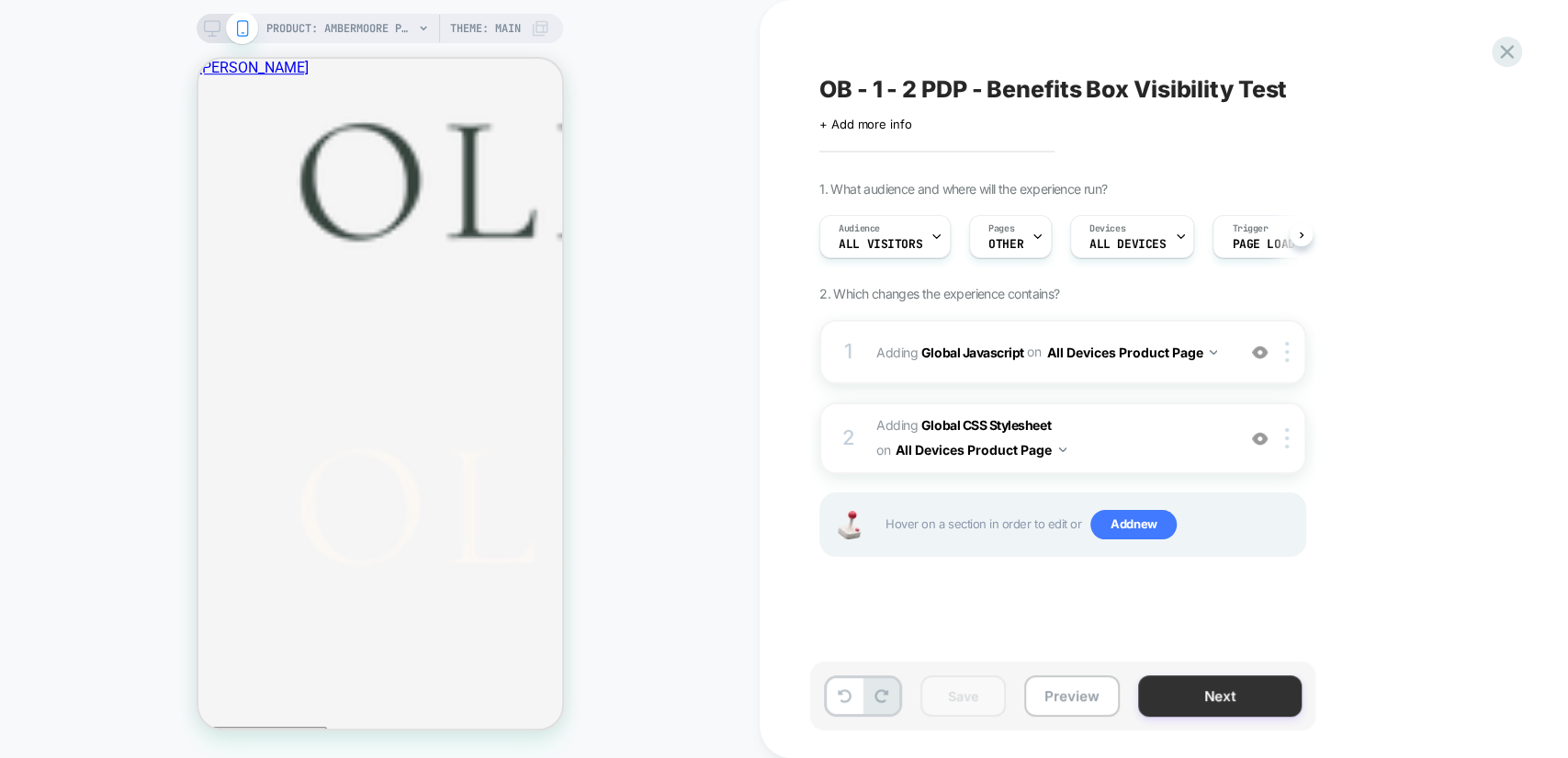
click at [1192, 683] on button "Next" at bounding box center [1220, 696] width 164 height 41
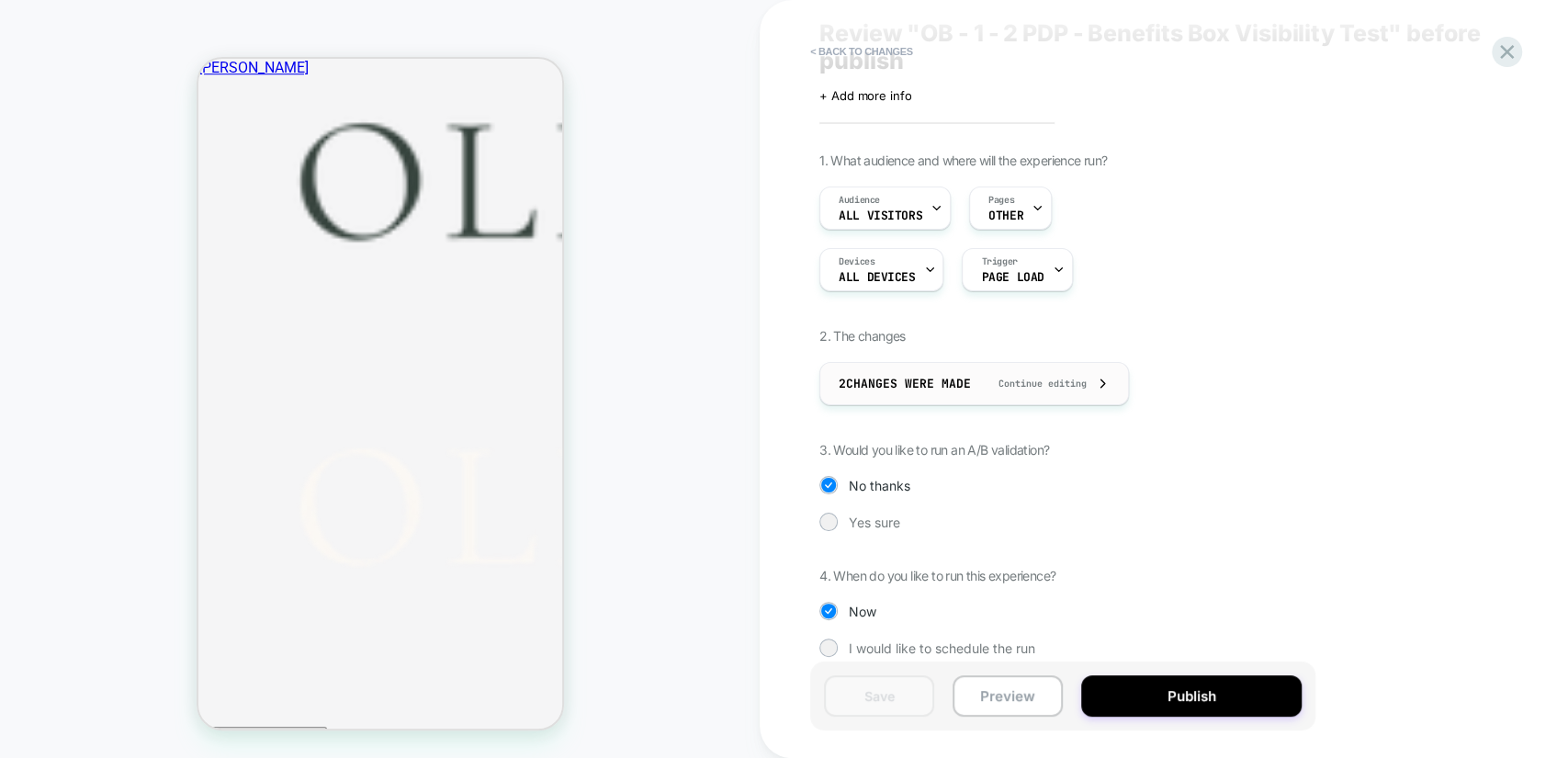
scroll to position [73, 0]
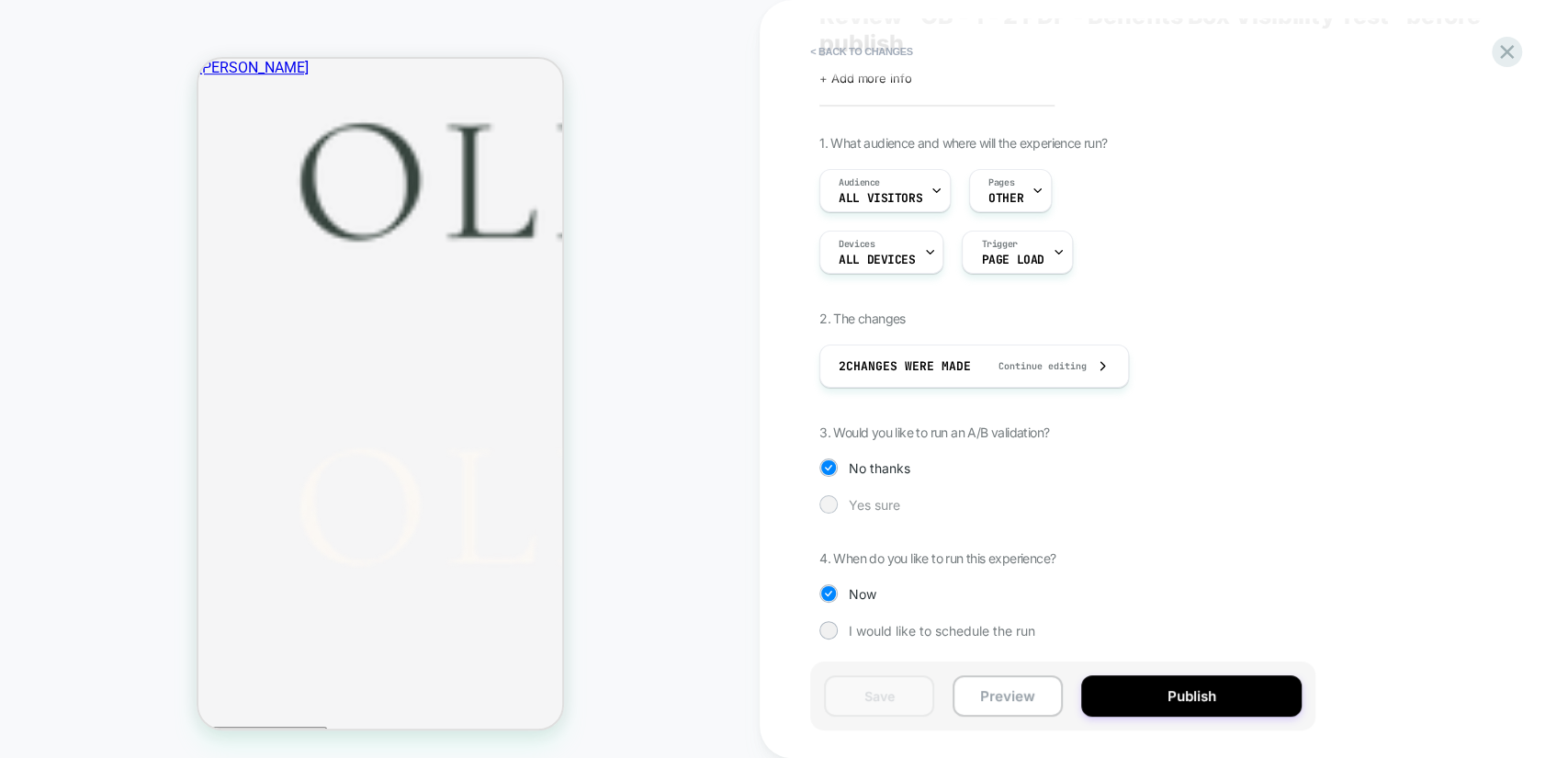
click at [890, 504] on span "Yes sure" at bounding box center [874, 505] width 52 height 16
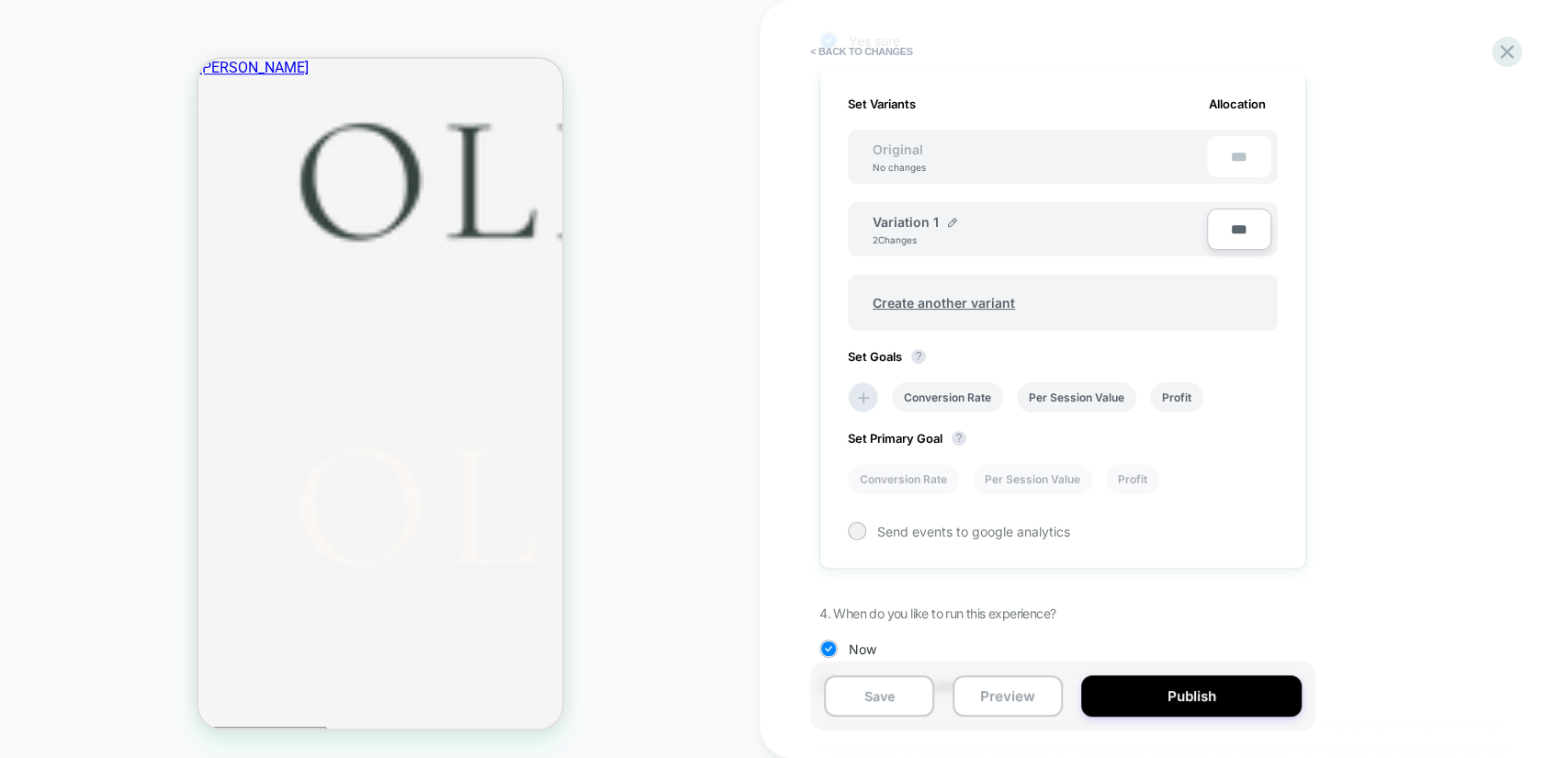
scroll to position [590, 0]
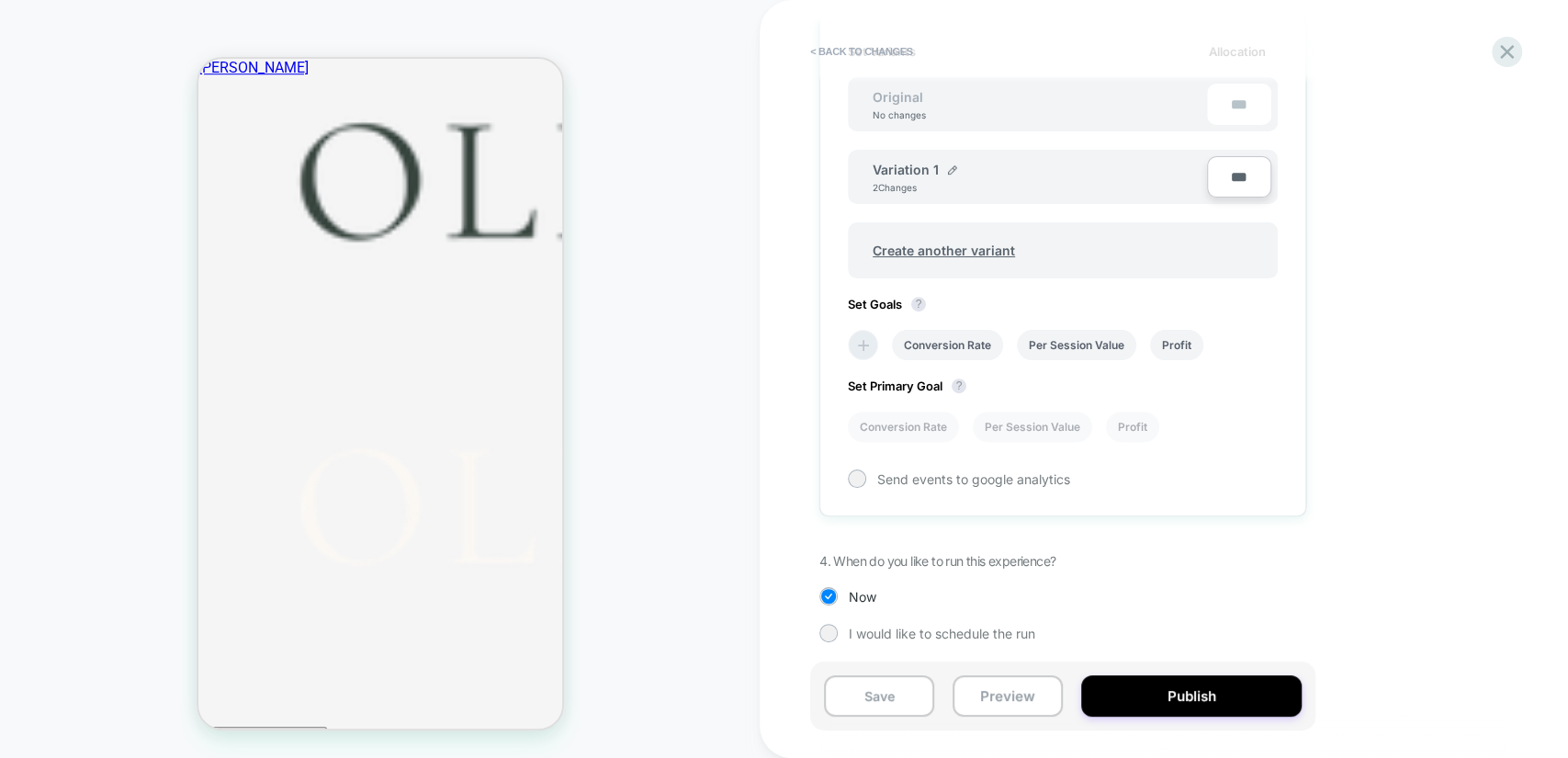
click at [858, 336] on icon at bounding box center [863, 344] width 18 height 18
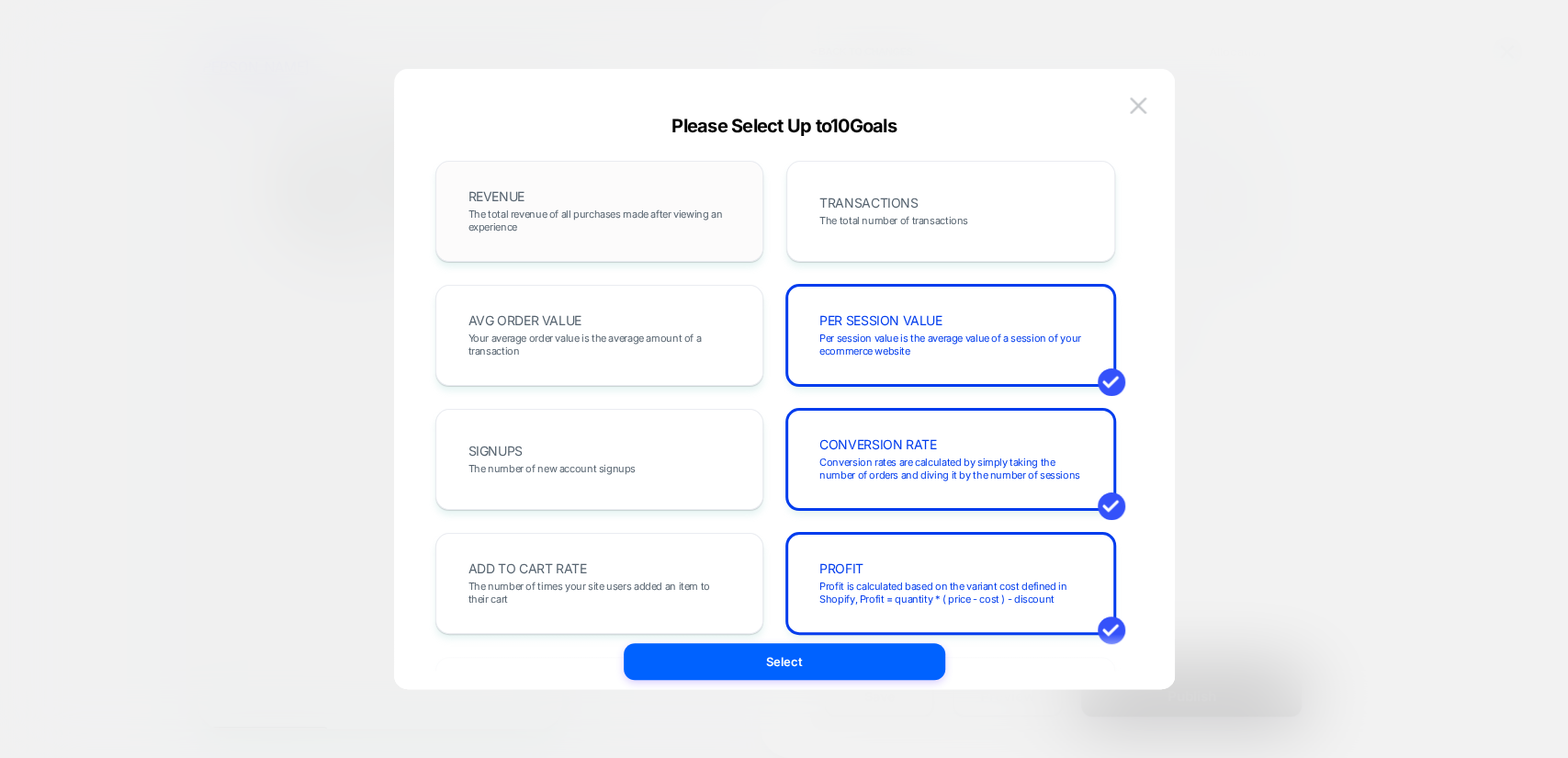
click at [593, 198] on div "REVENUE The total revenue of all purchases made after viewing an experience" at bounding box center [600, 211] width 290 height 62
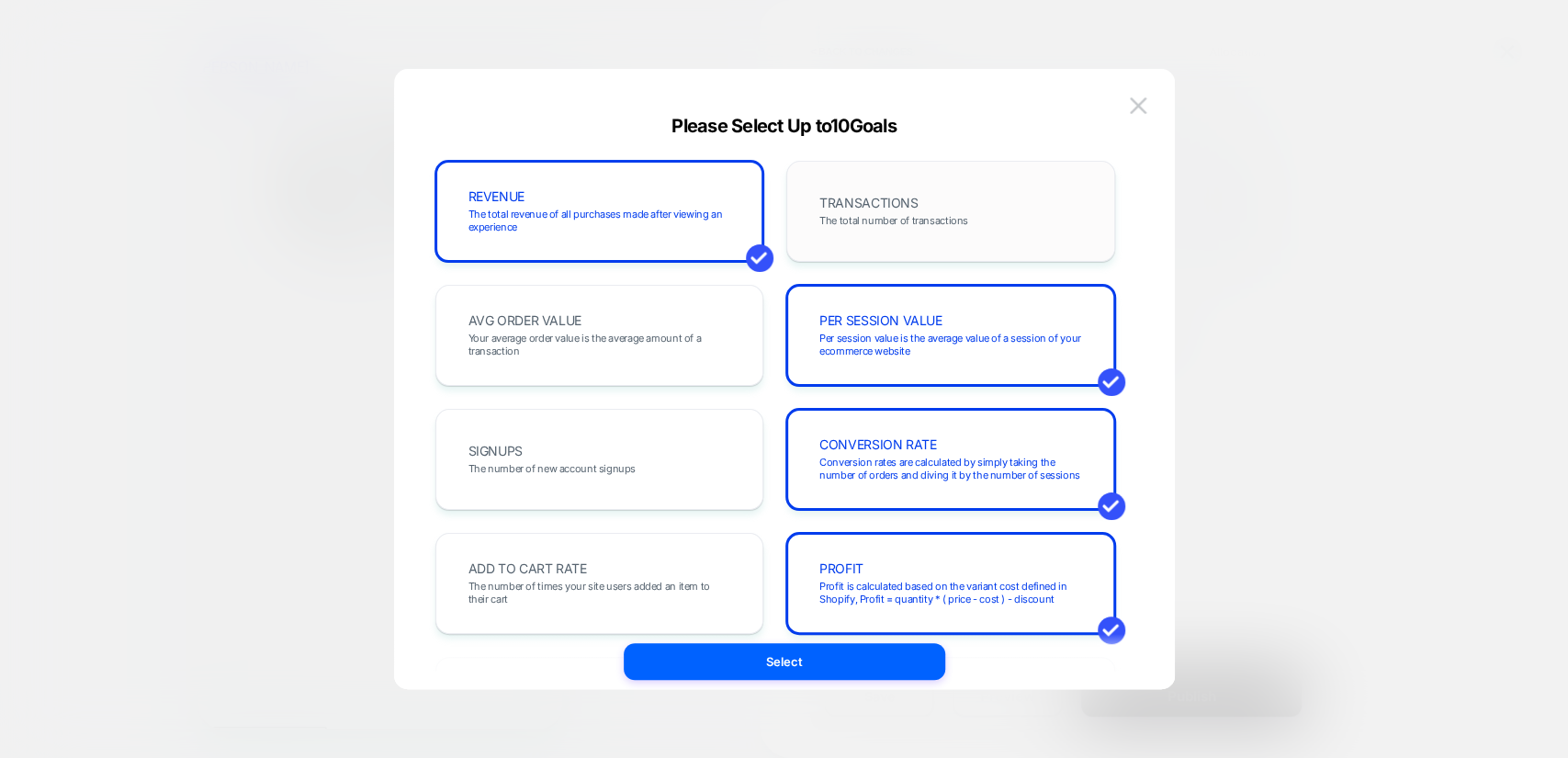
click at [820, 197] on span "TRANSACTIONS" at bounding box center [868, 202] width 98 height 13
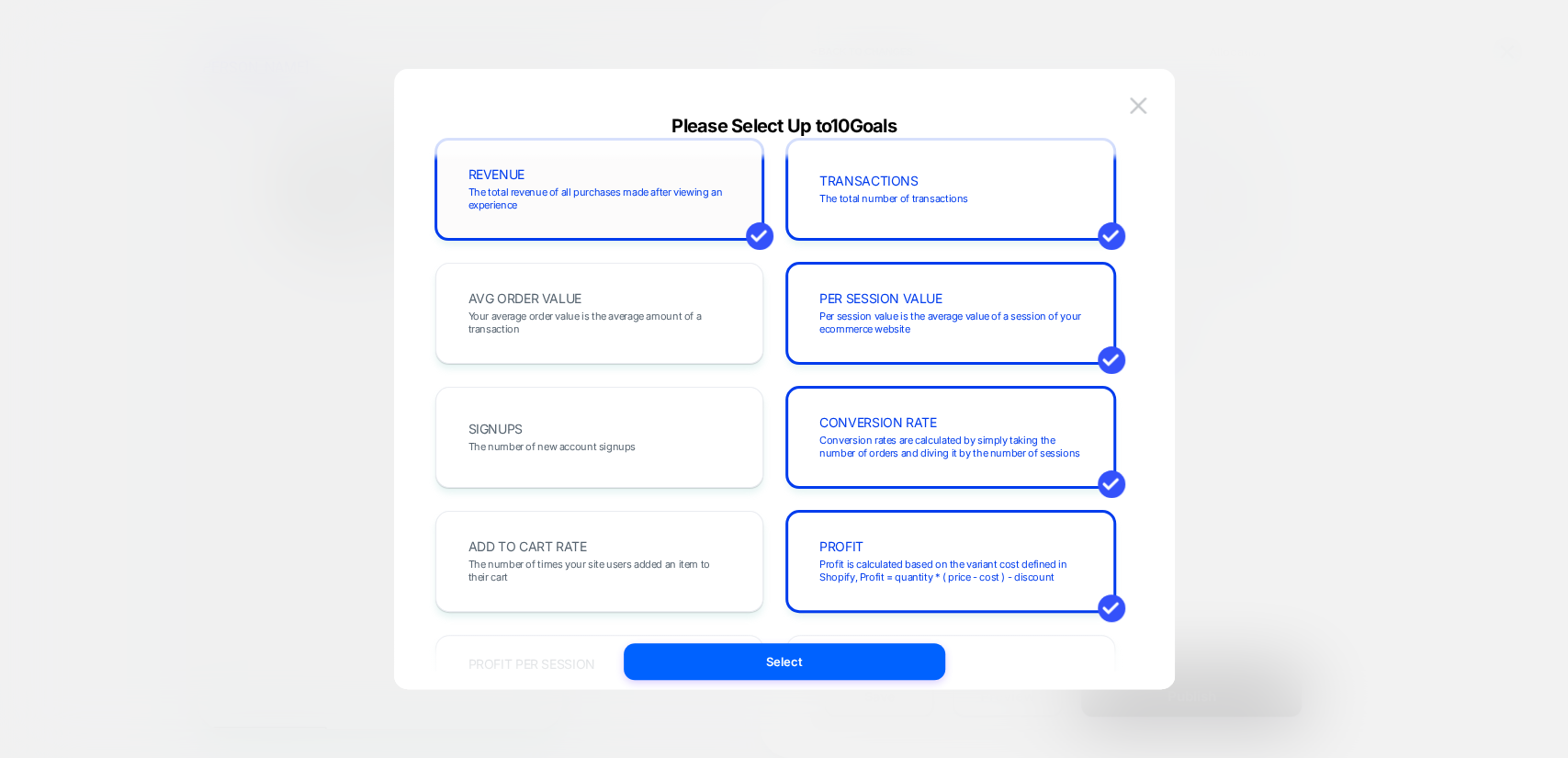
scroll to position [0, 0]
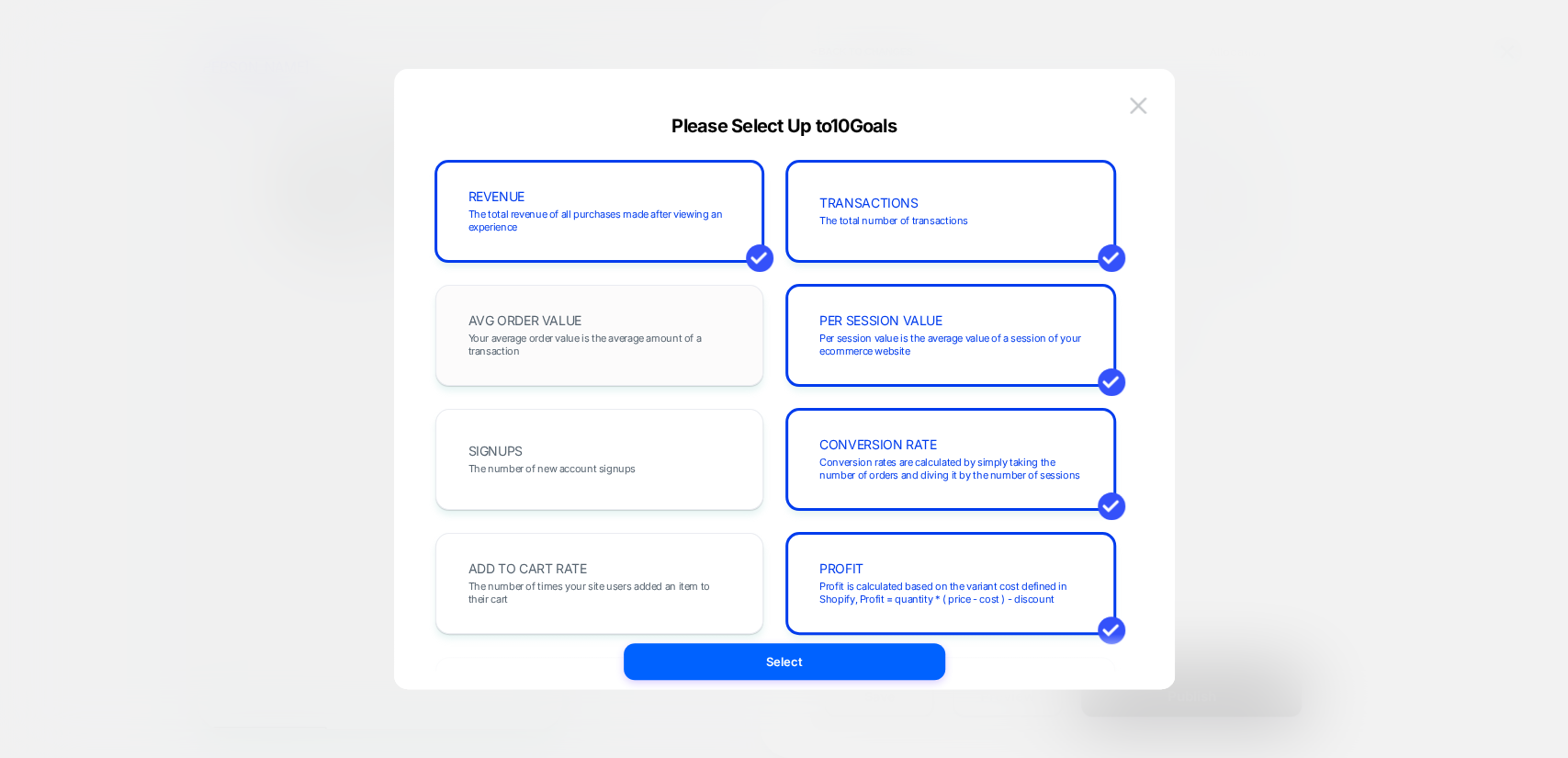
click at [619, 311] on div "AVG ORDER VALUE Your average order value is the average amount of a transaction" at bounding box center [600, 335] width 290 height 62
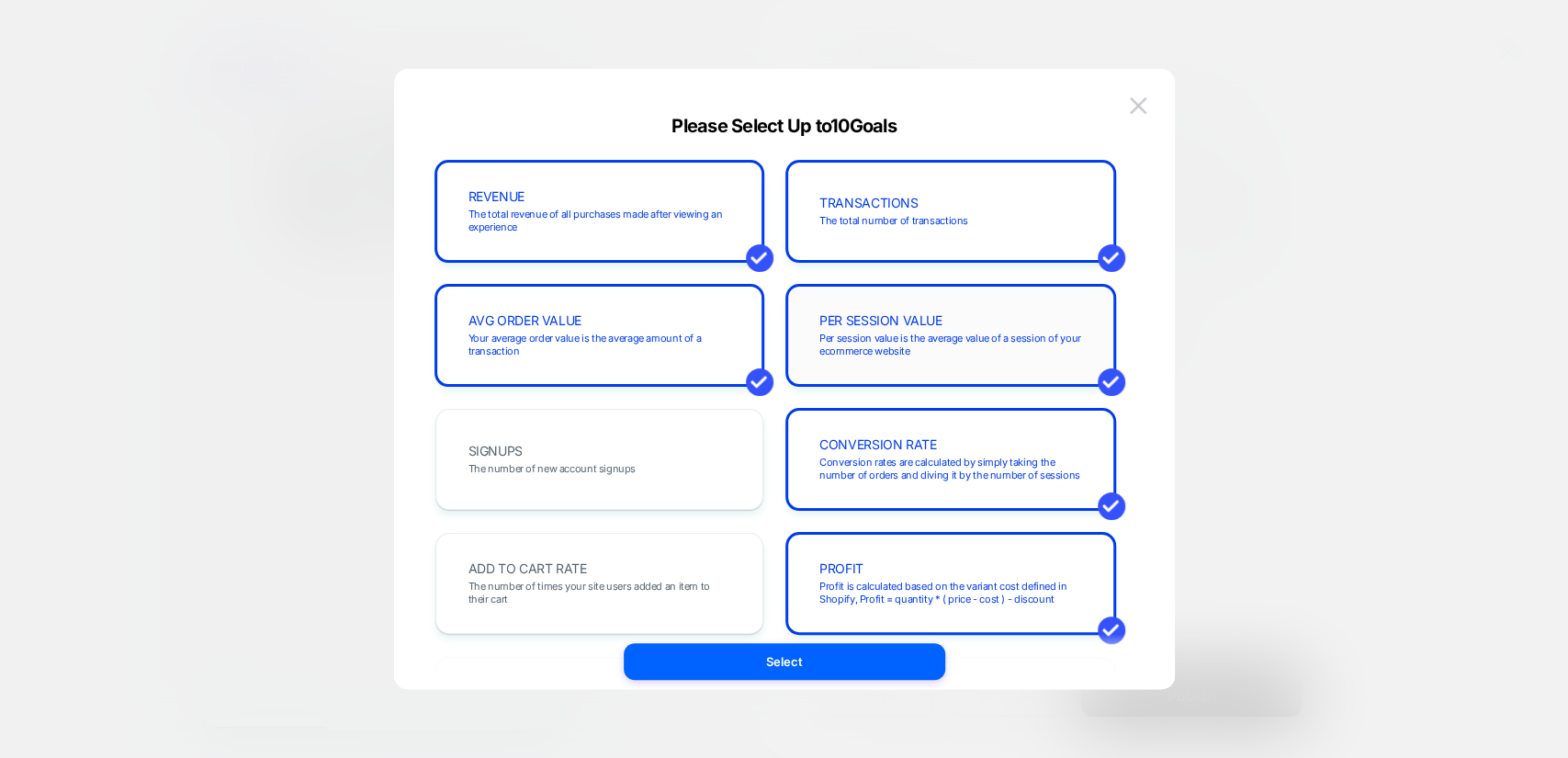
scroll to position [237, 0]
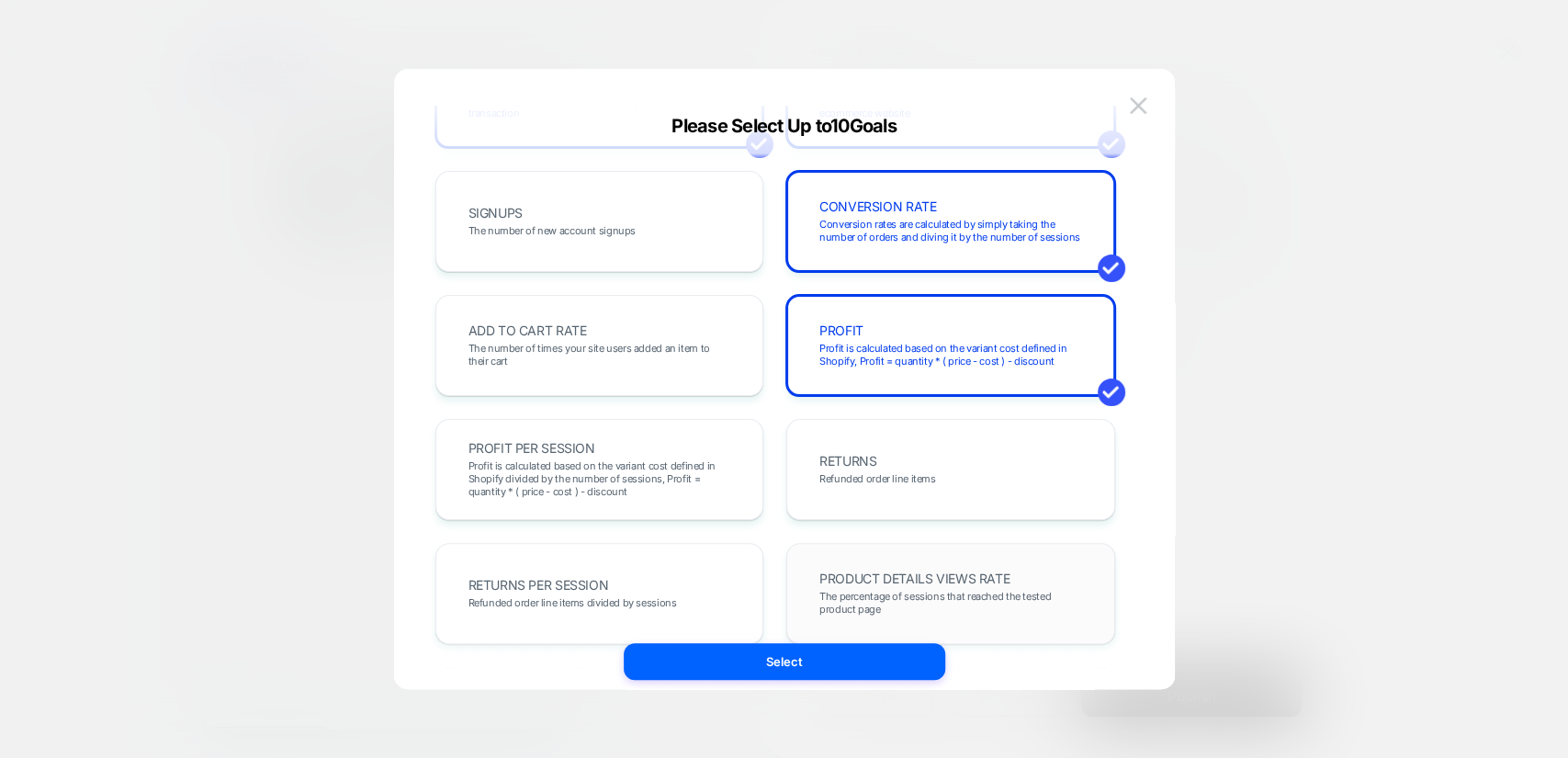
drag, startPoint x: 881, startPoint y: 586, endPoint x: 867, endPoint y: 576, distance: 17.2
click at [880, 586] on div "PRODUCT DETAILS VIEWS RATE The percentage of sessions that reached the tested p…" at bounding box center [951, 594] width 290 height 62
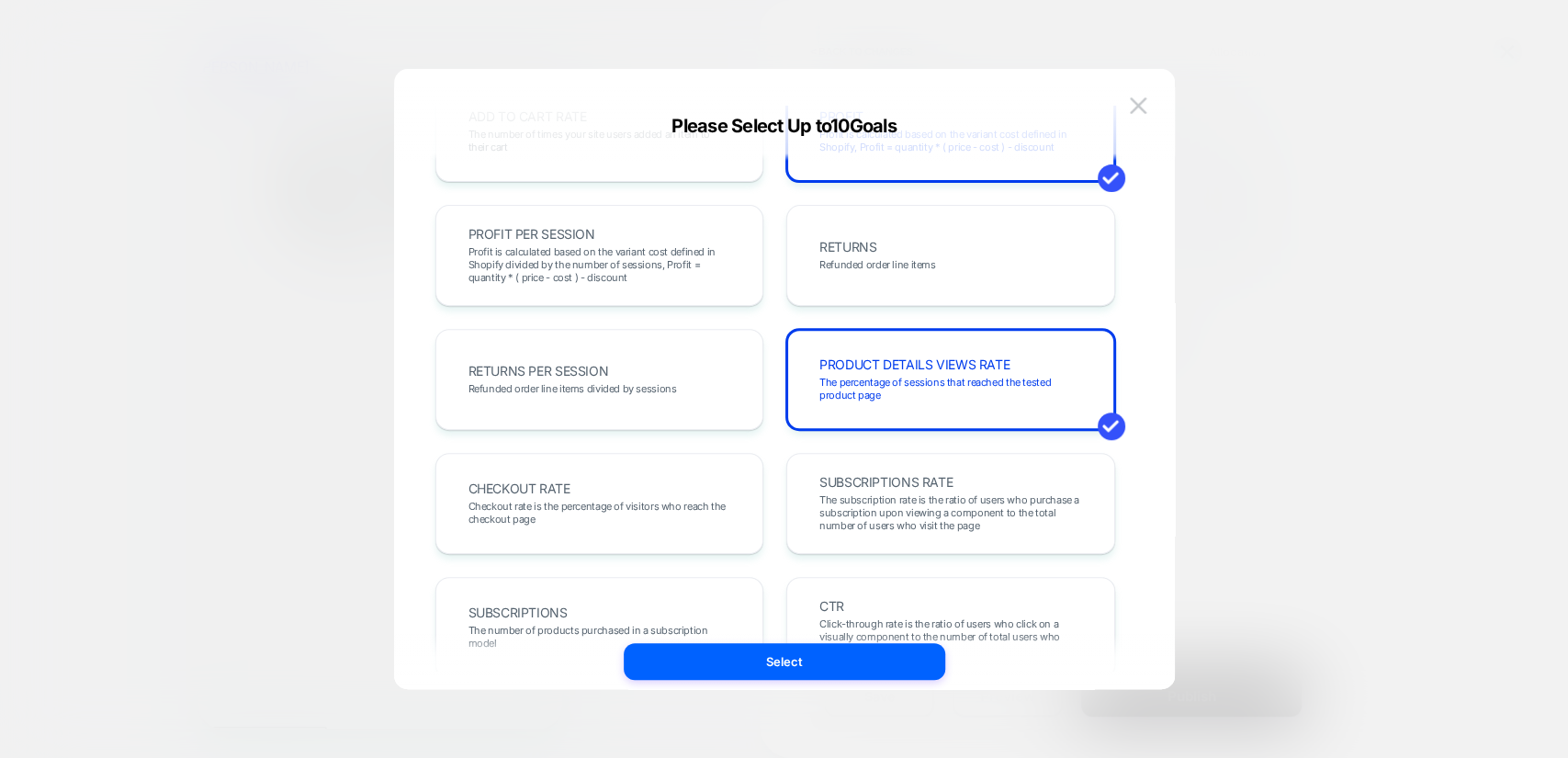
scroll to position [476, 0]
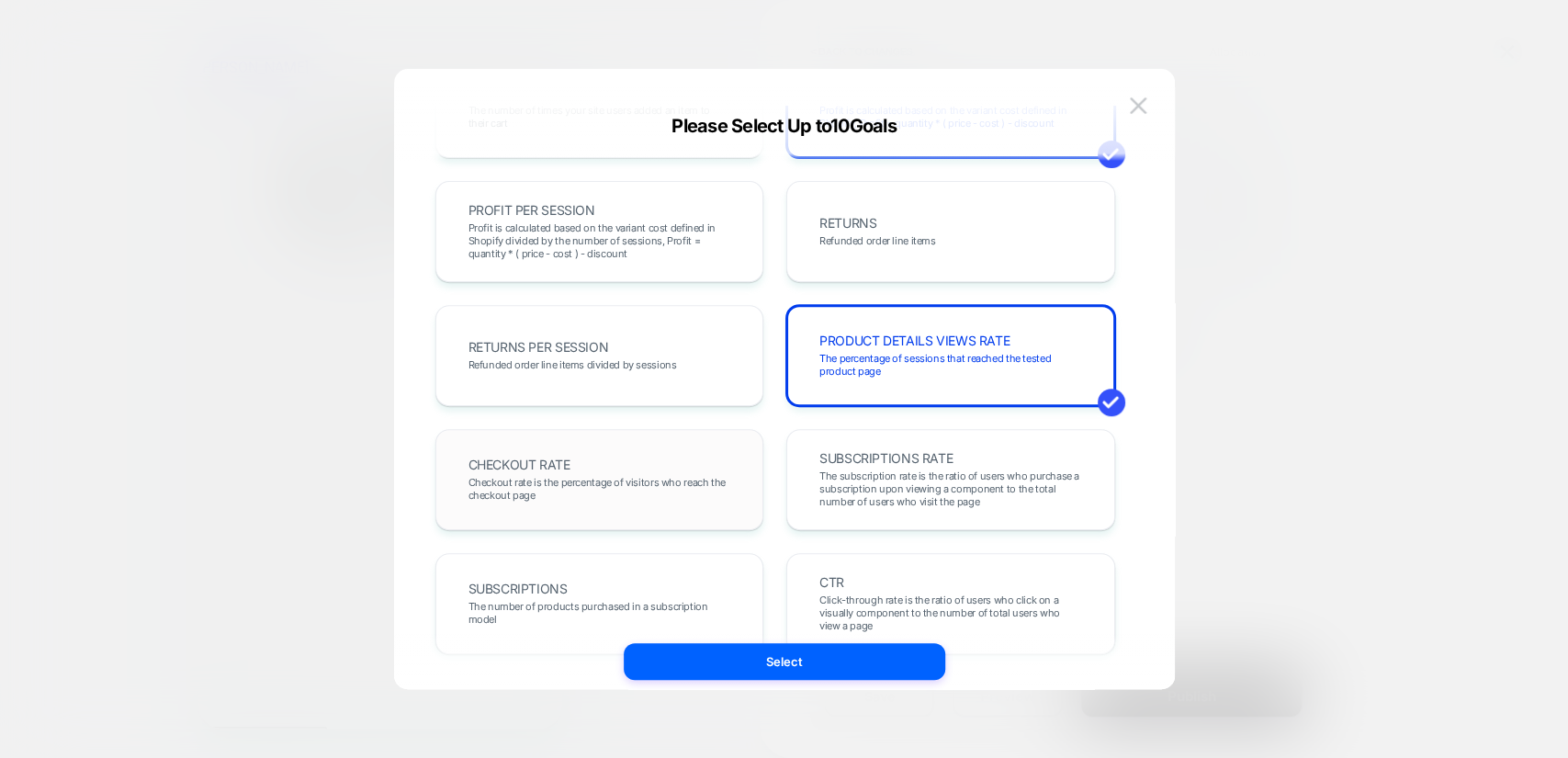
click at [648, 478] on span "Checkout rate is the percentage of visitors who reach the checkout page" at bounding box center [600, 488] width 263 height 25
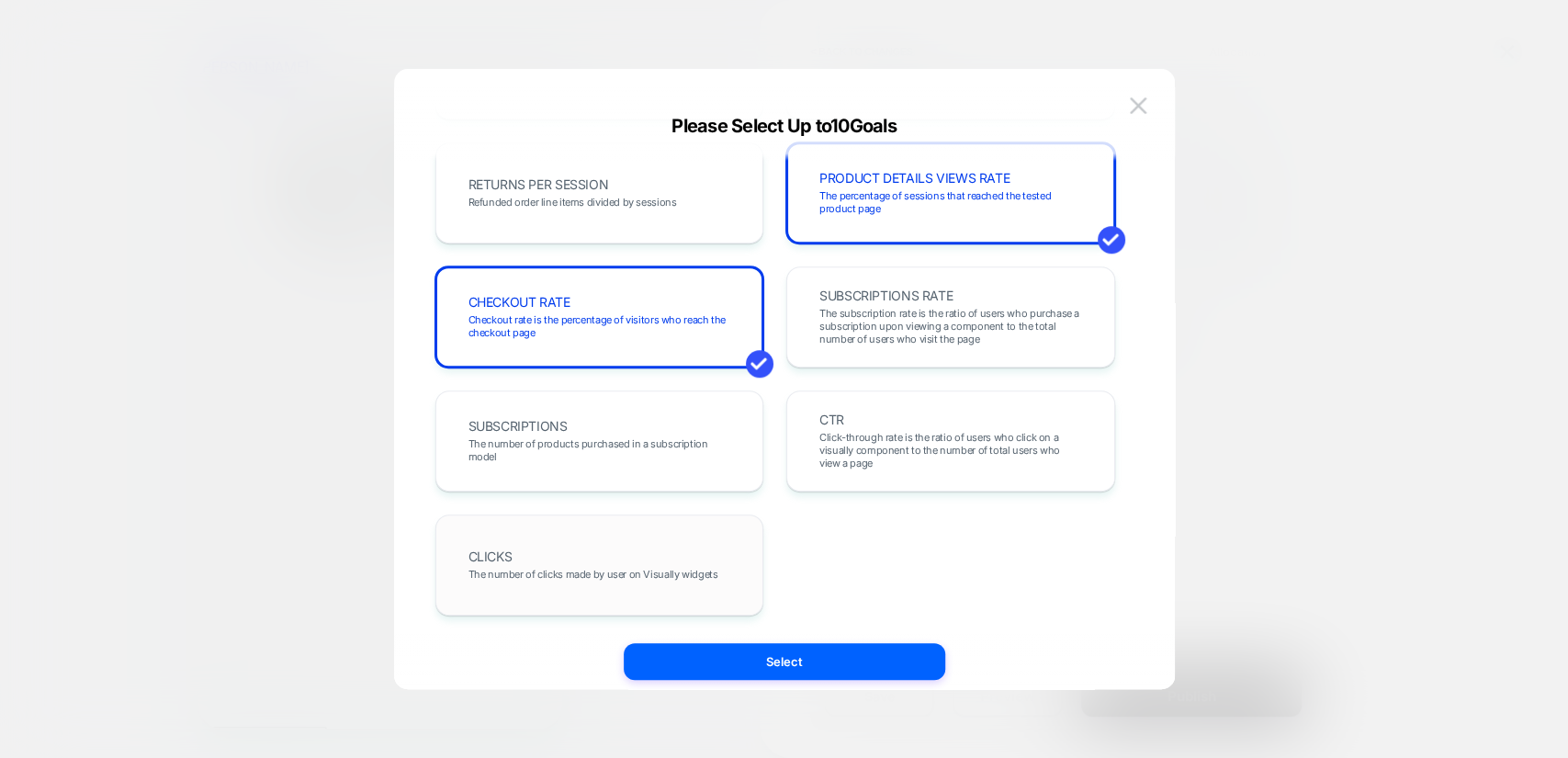
scroll to position [400, 0]
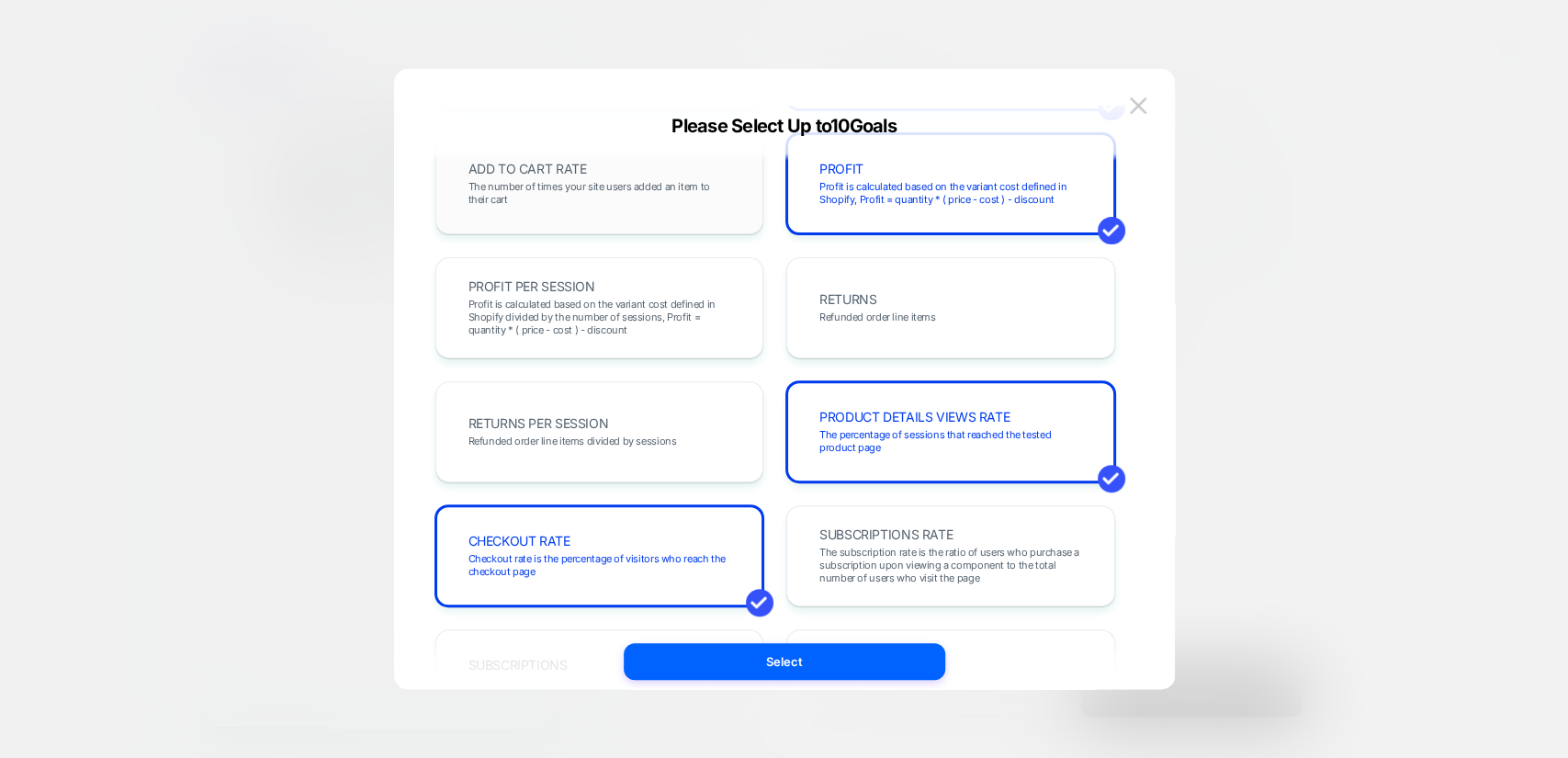
click at [601, 206] on div "ADD TO CART RATE The number of times your site users added an item to their cart" at bounding box center [600, 184] width 290 height 62
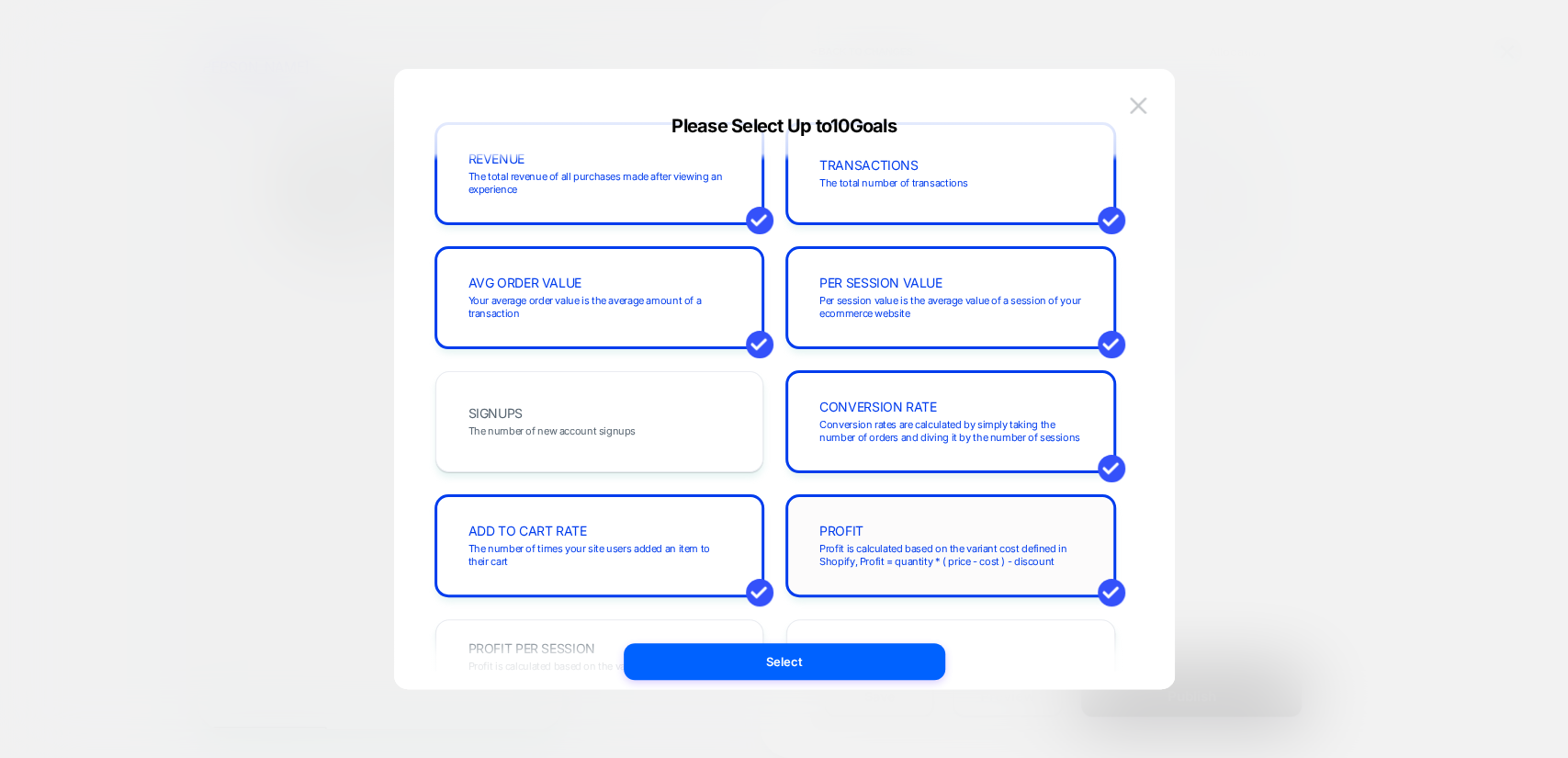
scroll to position [0, 0]
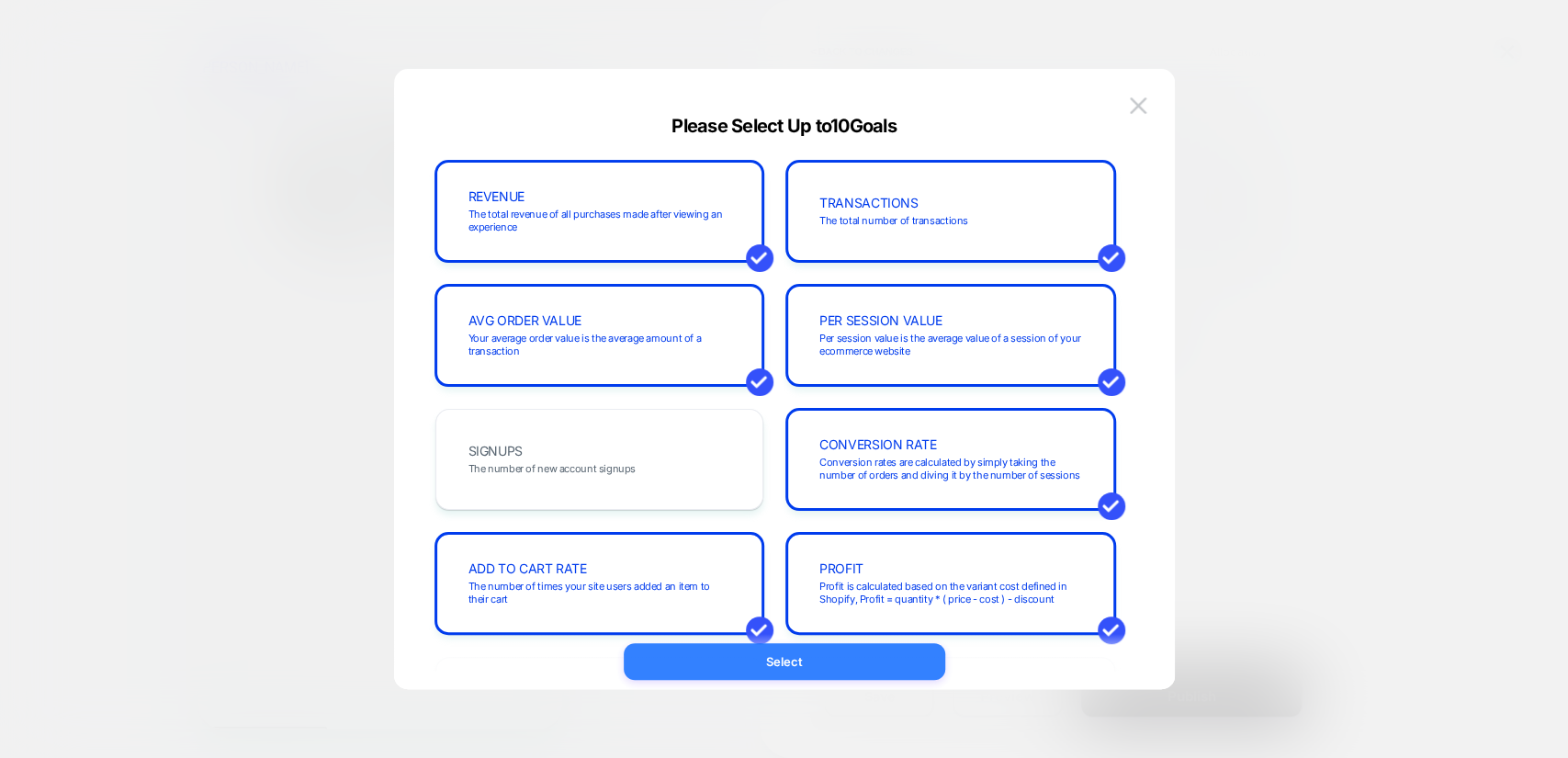
click at [829, 653] on button "Select" at bounding box center [784, 662] width 321 height 37
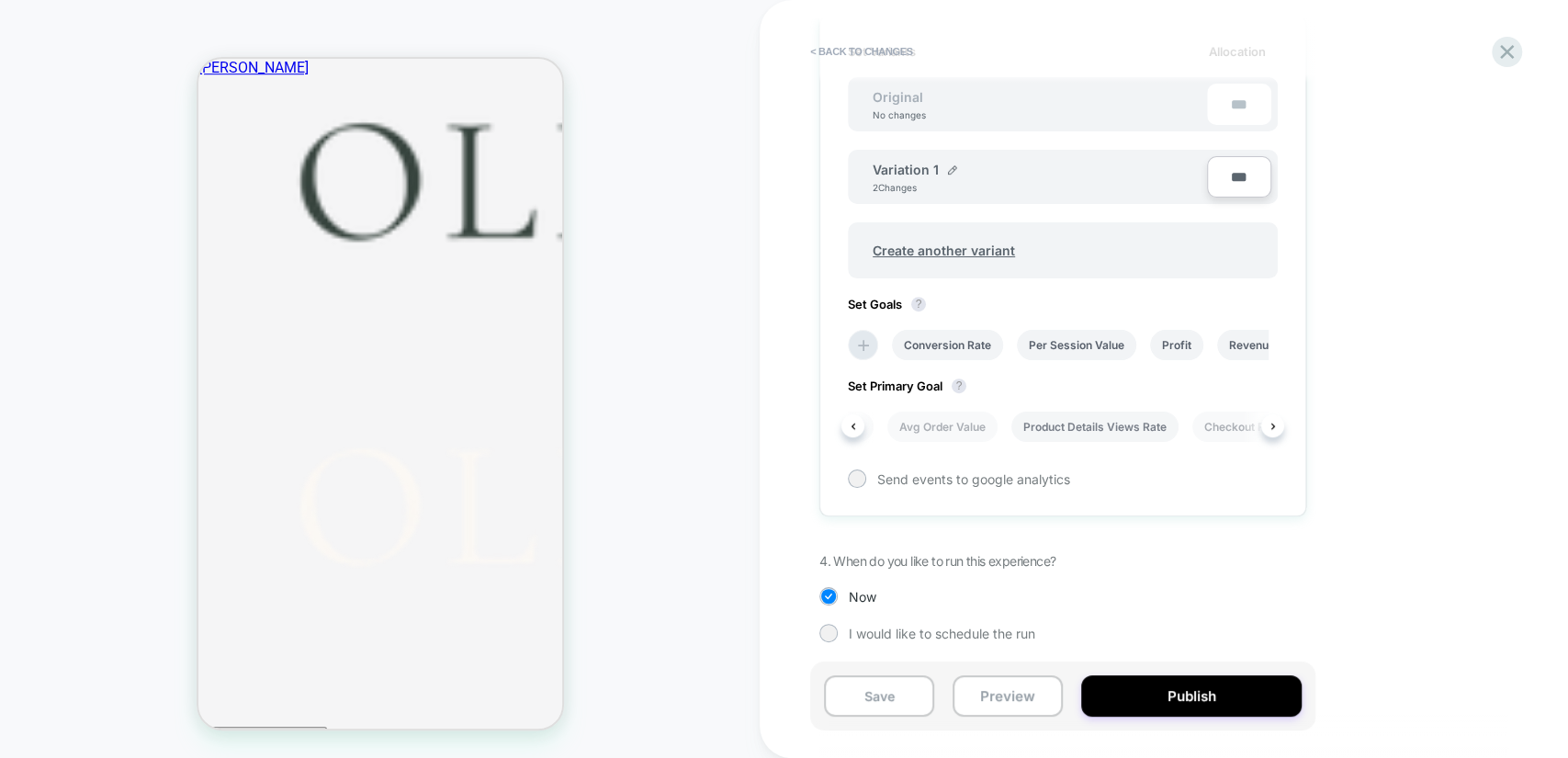
scroll to position [0, 237]
click at [1051, 426] on li "Transactions" at bounding box center [1065, 426] width 92 height 30
click at [926, 475] on span "Send events to google analytics" at bounding box center [973, 479] width 193 height 16
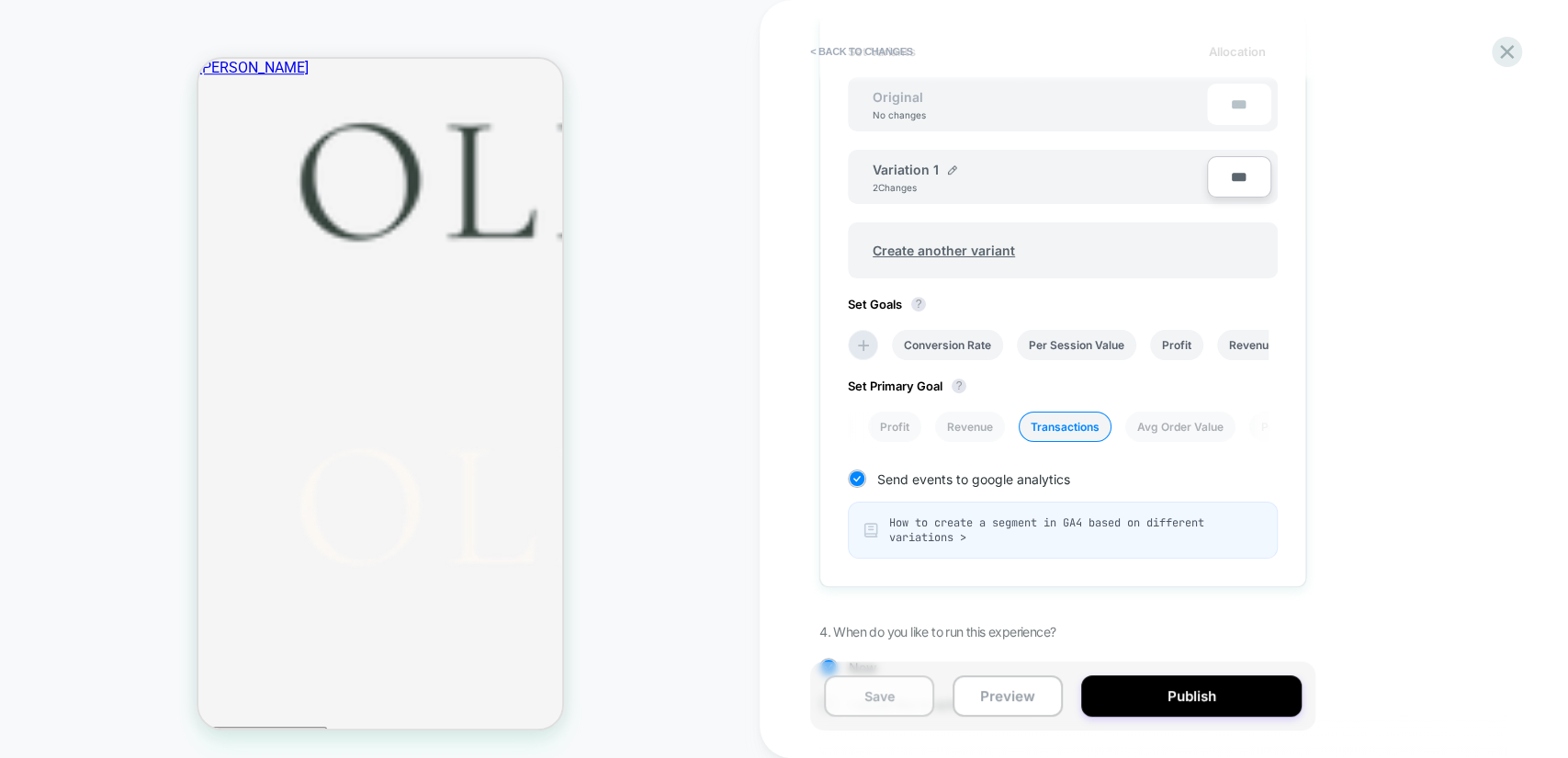
click at [906, 698] on button "Save" at bounding box center [879, 696] width 110 height 41
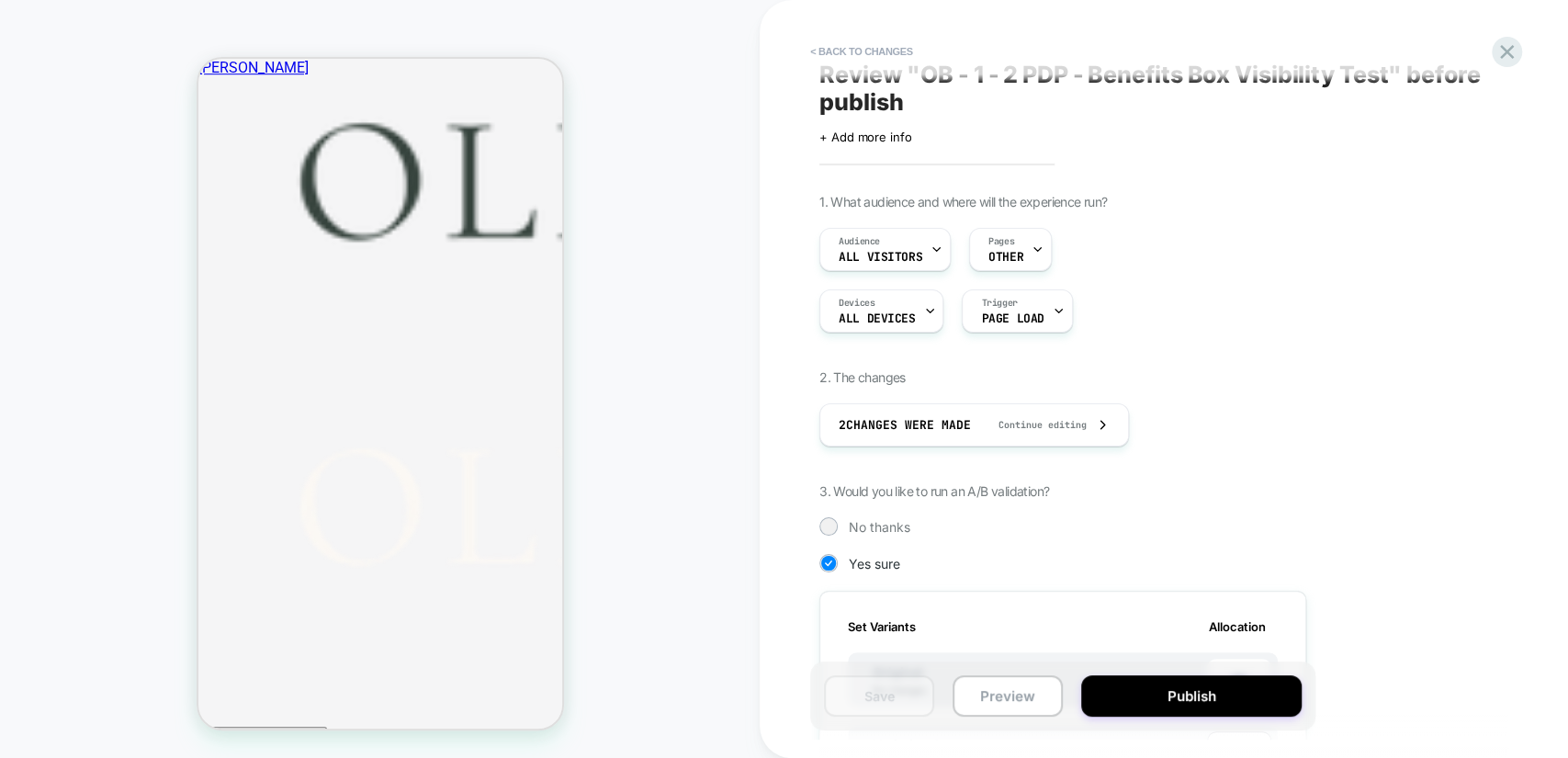
scroll to position [0, 0]
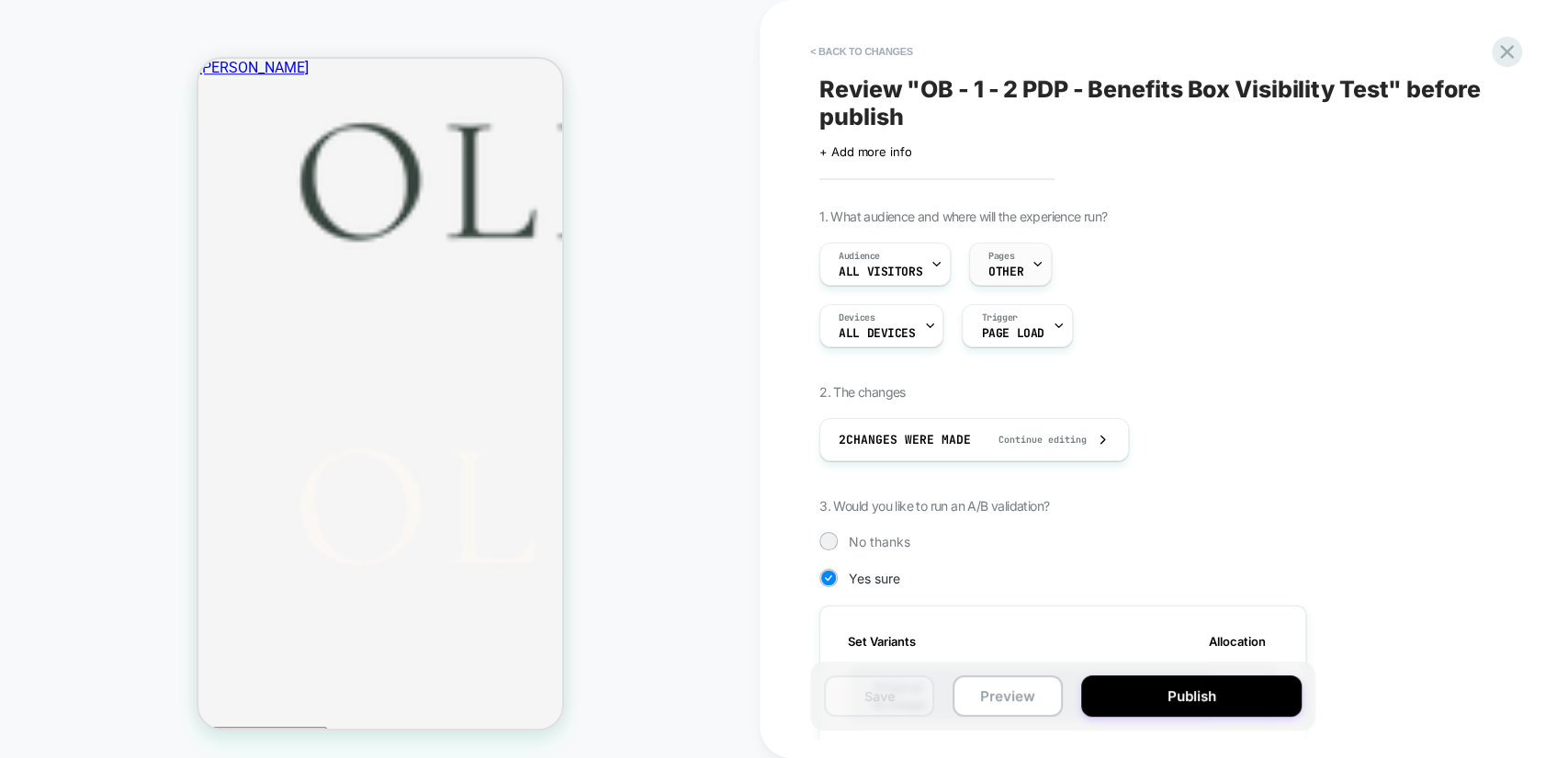
click at [1035, 263] on icon at bounding box center [1038, 265] width 7 height 4
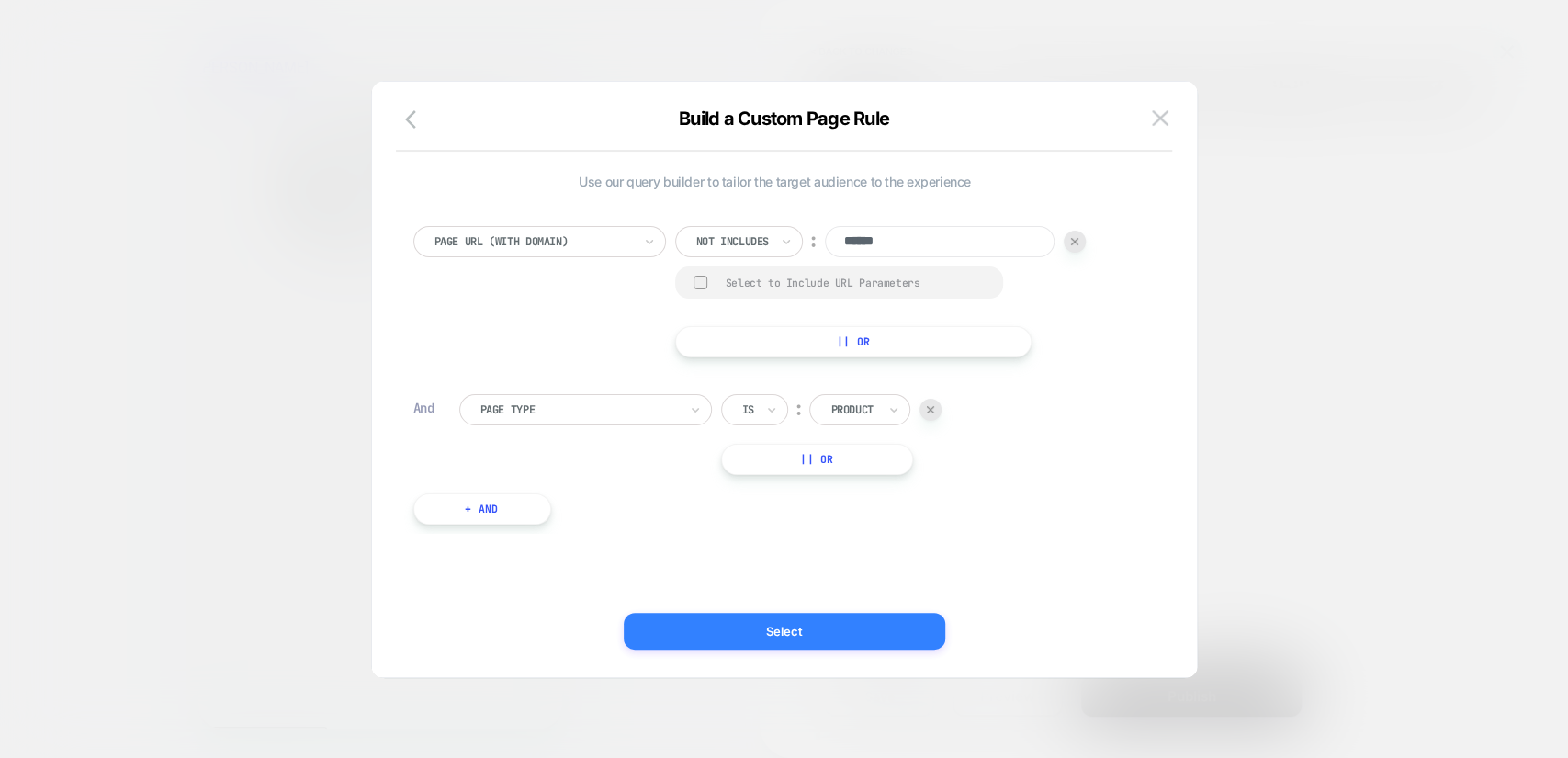
click at [858, 624] on button "Select" at bounding box center [784, 631] width 321 height 37
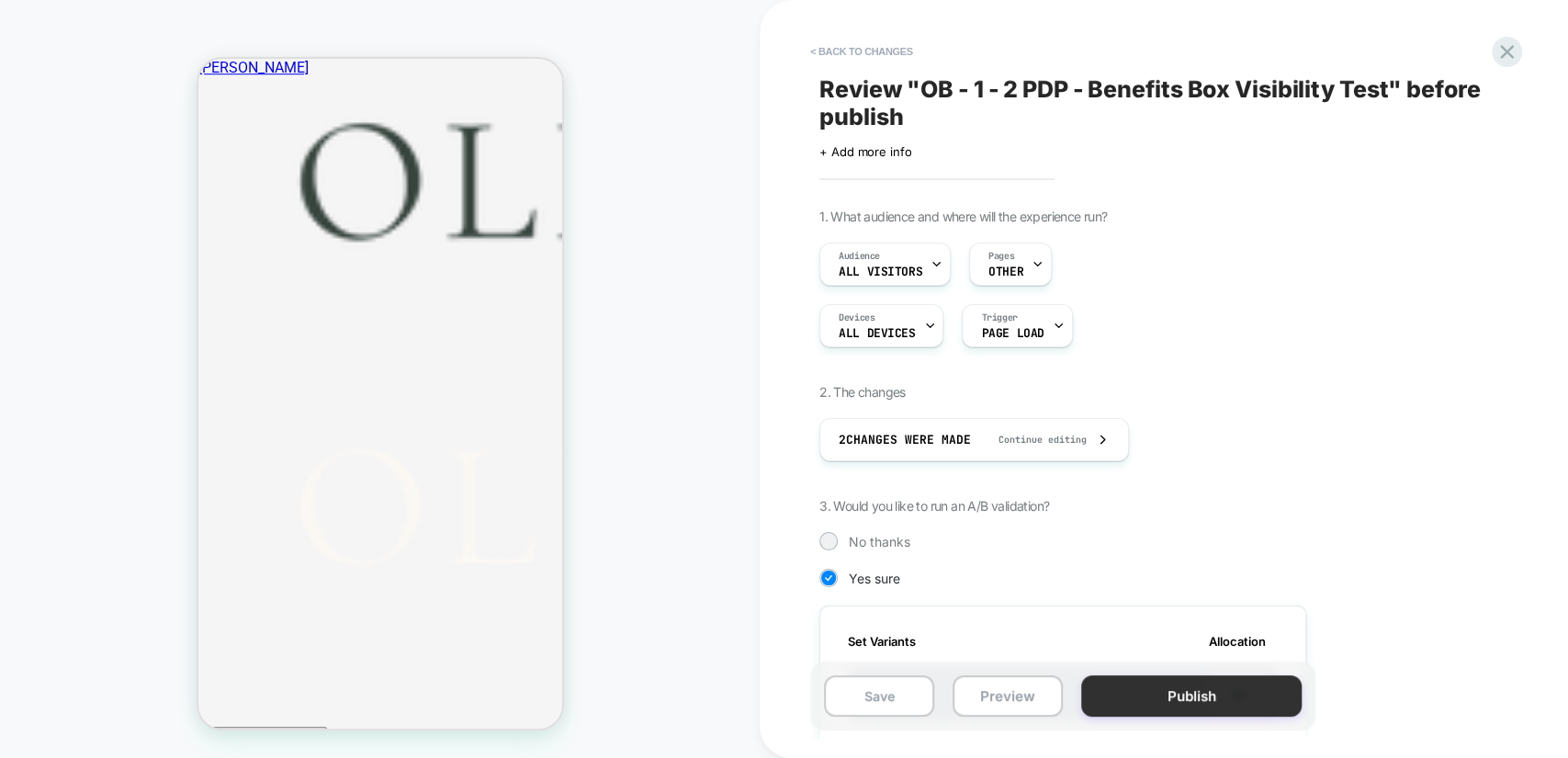
click at [1232, 697] on button "Publish" at bounding box center [1191, 696] width 220 height 41
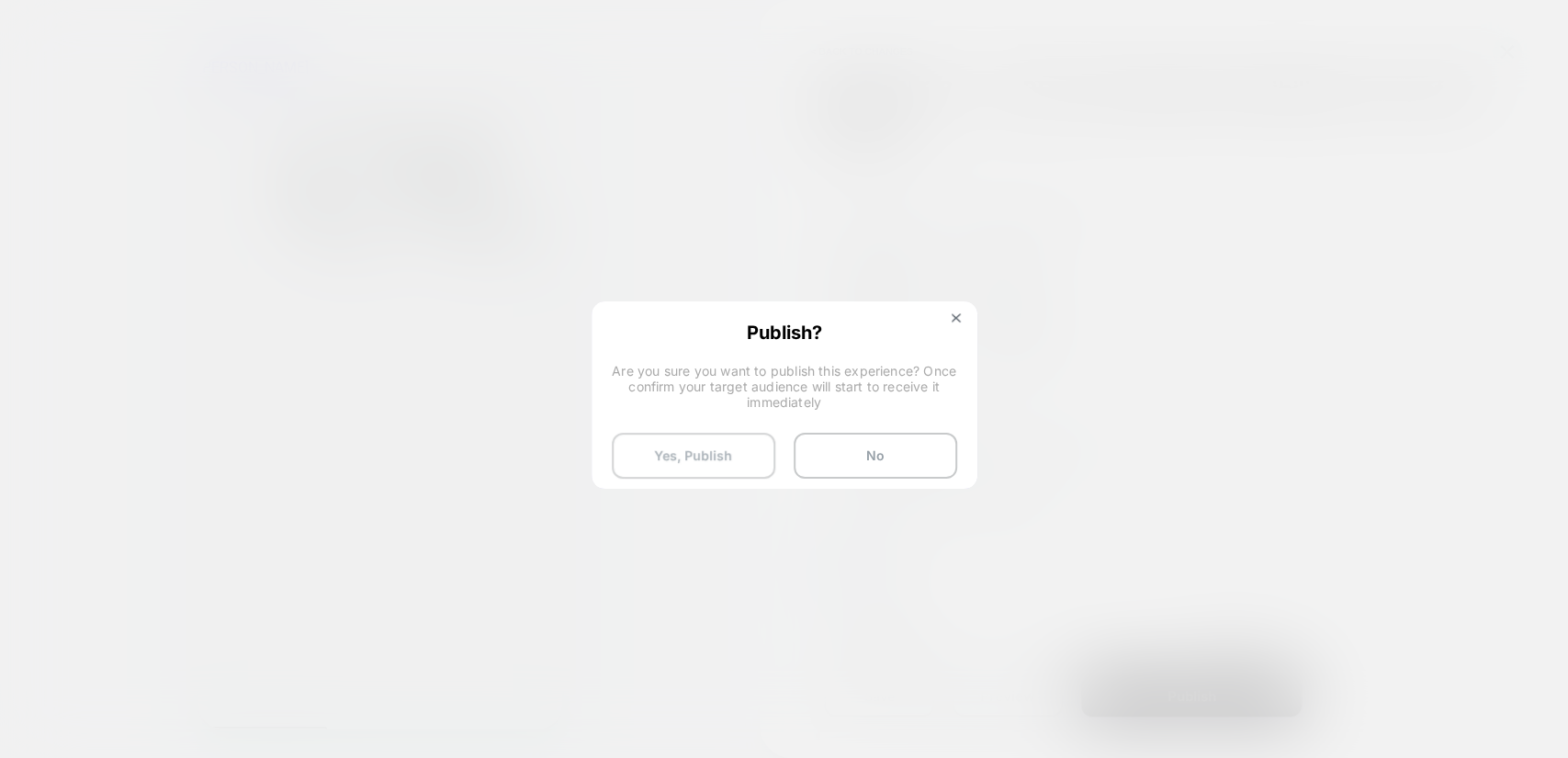
click at [731, 453] on button "Yes, Publish" at bounding box center [694, 454] width 164 height 46
